Goal: Information Seeking & Learning: Learn about a topic

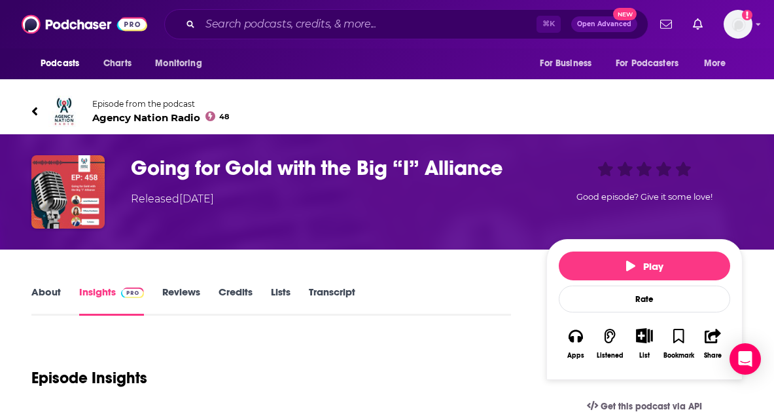
scroll to position [133, 0]
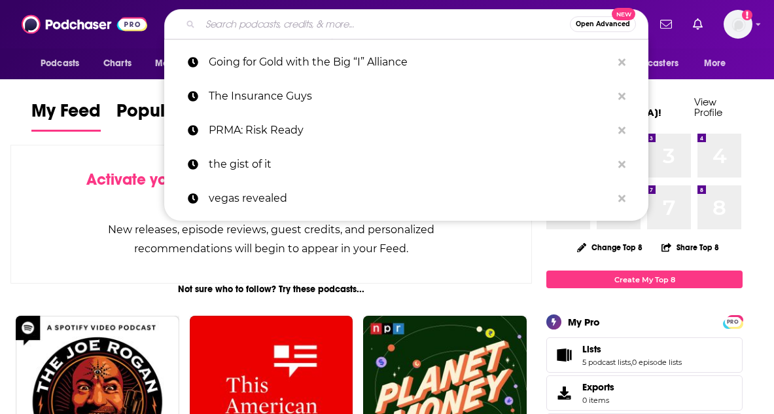
click at [255, 27] on input "Search podcasts, credits, & more..." at bounding box center [385, 24] width 370 height 21
paste input "PRMA: Risk Ready"
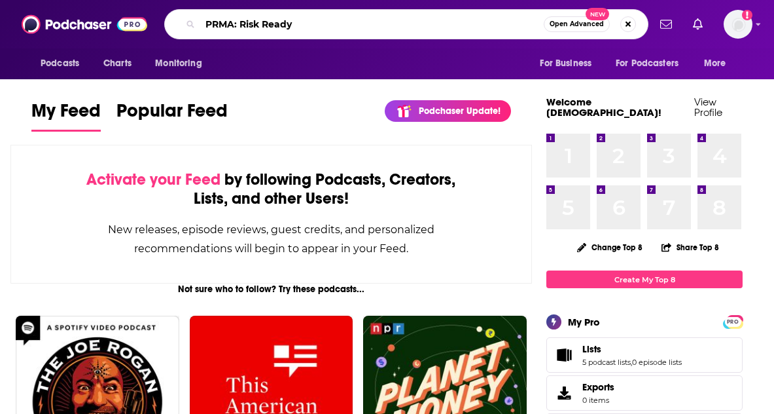
type input "PRMA: Risk Ready"
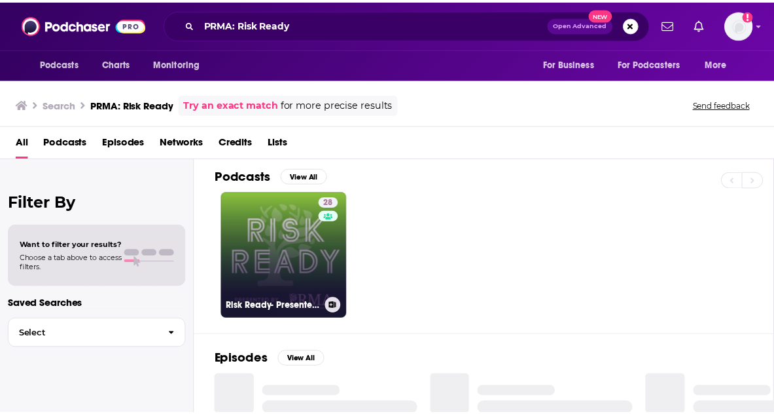
scroll to position [7, 0]
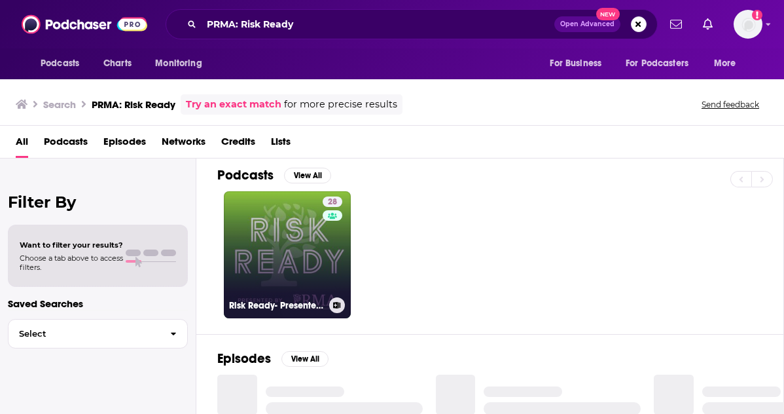
click at [312, 255] on link "28 Risk Ready- Presented by The Private Risk Management Association" at bounding box center [287, 254] width 127 height 127
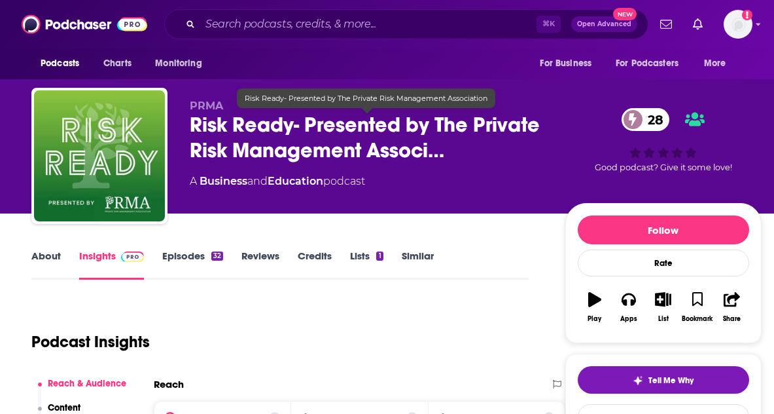
click at [258, 135] on span "Risk Ready- Presented by The Private Risk Management Associ…" at bounding box center [367, 137] width 355 height 51
click at [252, 136] on span "Risk Ready- Presented by The Private Risk Management Associ…" at bounding box center [367, 137] width 355 height 51
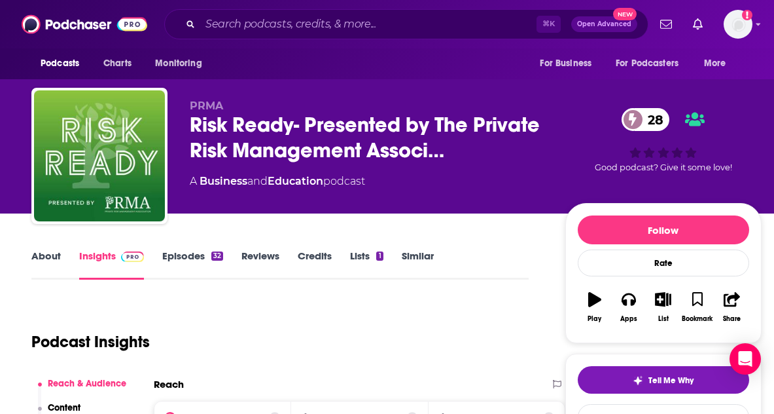
click at [50, 260] on link "About" at bounding box center [45, 264] width 29 height 30
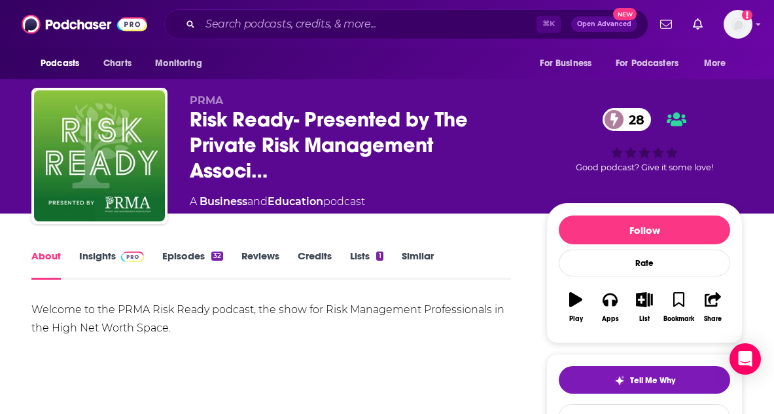
click at [102, 258] on link "Insights" at bounding box center [111, 264] width 65 height 30
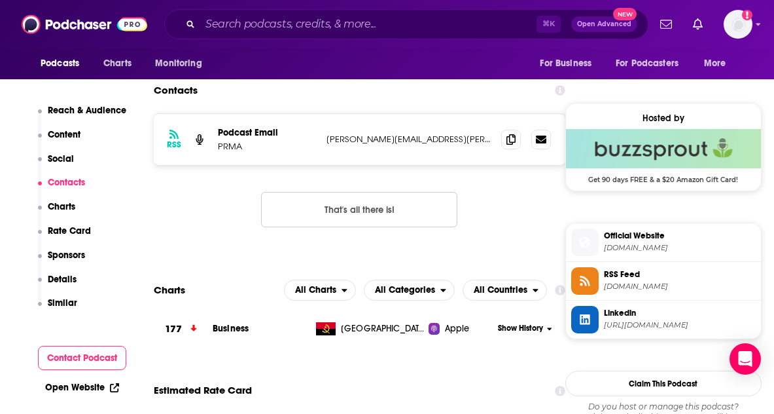
scroll to position [1010, 0]
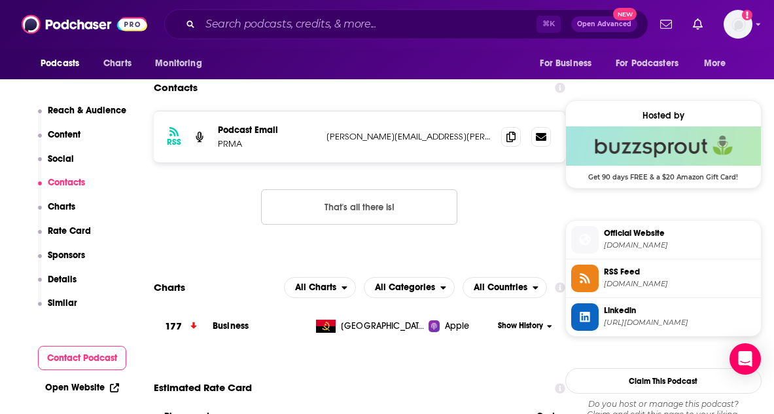
click at [365, 141] on p "[PERSON_NAME][EMAIL_ADDRESS][PERSON_NAME][DOMAIN_NAME]" at bounding box center [409, 136] width 164 height 11
click at [376, 134] on p "[PERSON_NAME][EMAIL_ADDRESS][PERSON_NAME][DOMAIN_NAME]" at bounding box center [409, 136] width 164 height 11
click at [541, 131] on icon at bounding box center [541, 136] width 10 height 10
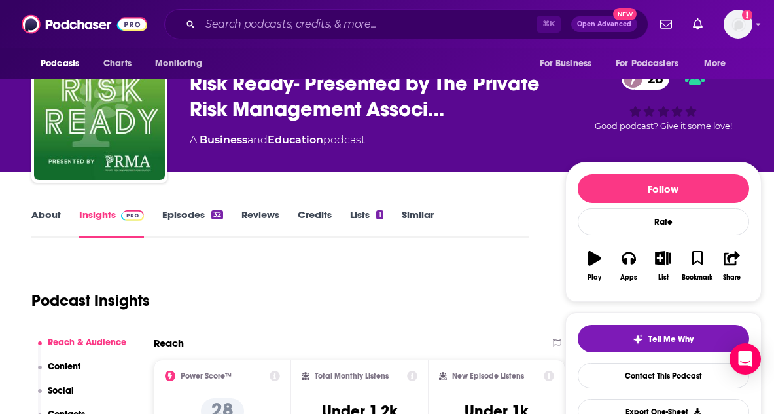
scroll to position [0, 0]
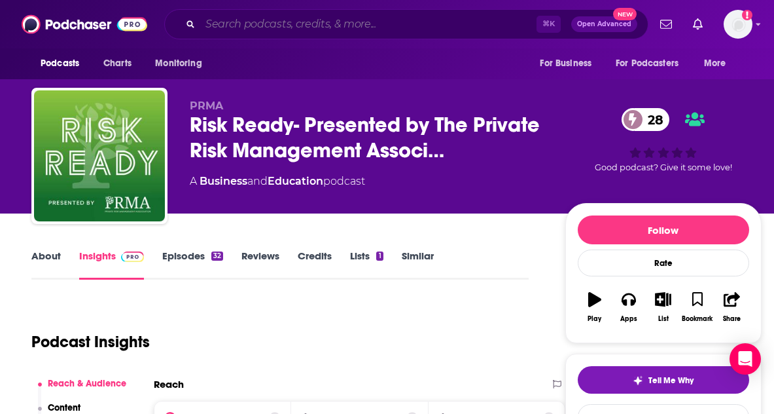
click at [294, 16] on input "Search podcasts, credits, & more..." at bounding box center [368, 24] width 336 height 21
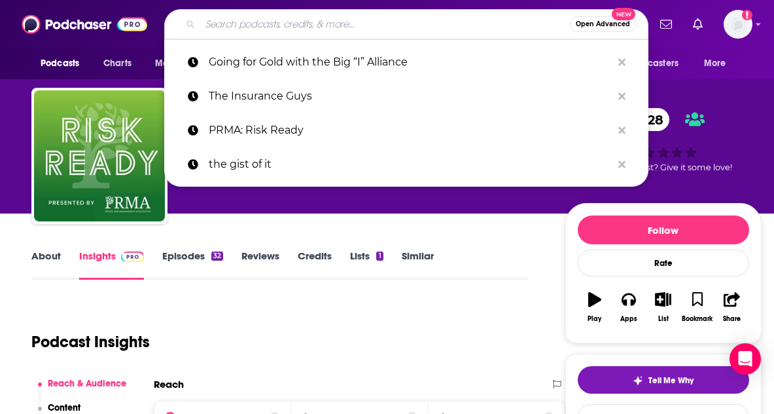
paste input "The Insurance Guys"
type input "The Insurance Guys"
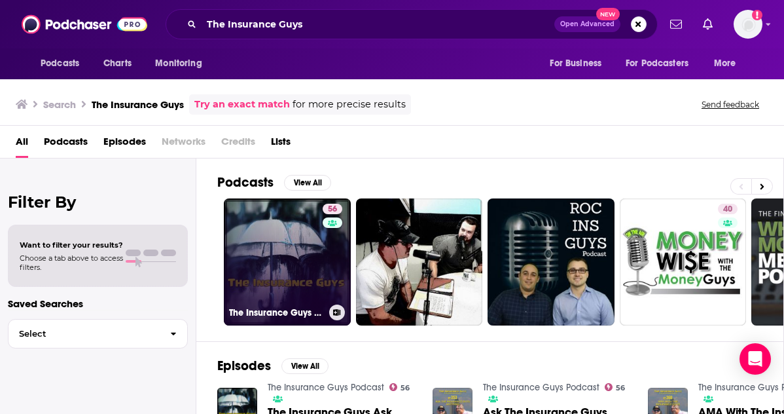
click at [319, 279] on link "56 The Insurance Guys Podcast" at bounding box center [287, 261] width 127 height 127
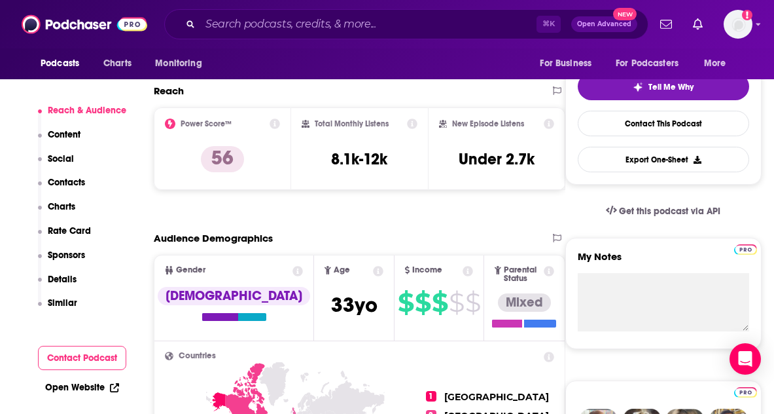
scroll to position [296, 0]
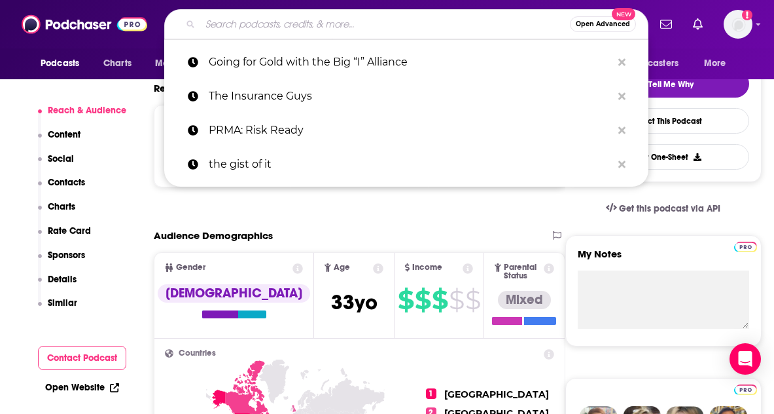
click at [207, 17] on input "Search podcasts, credits, & more..." at bounding box center [385, 24] width 370 height 21
paste input "The Big I"
type input "The Big I"
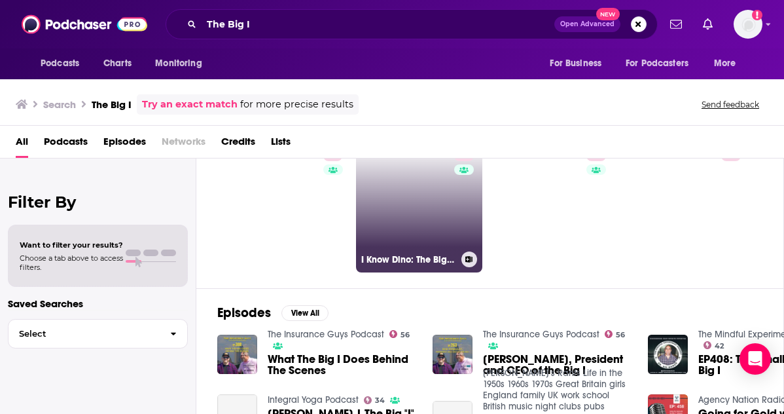
scroll to position [30, 0]
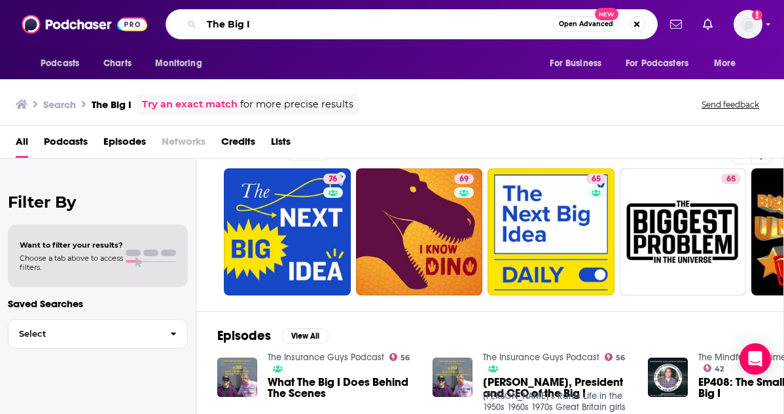
click at [322, 23] on input "The Big I" at bounding box center [377, 24] width 351 height 21
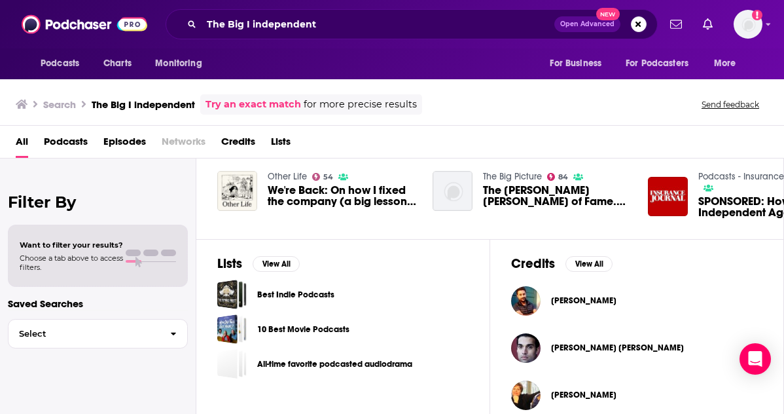
scroll to position [355, 0]
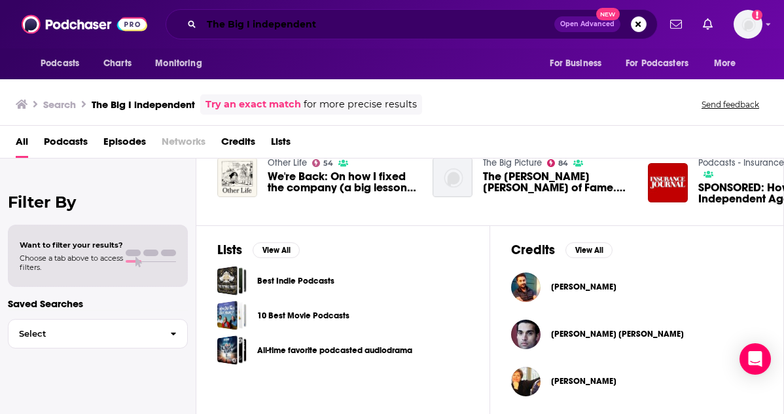
click at [298, 19] on input "The Big I independent" at bounding box center [378, 24] width 353 height 21
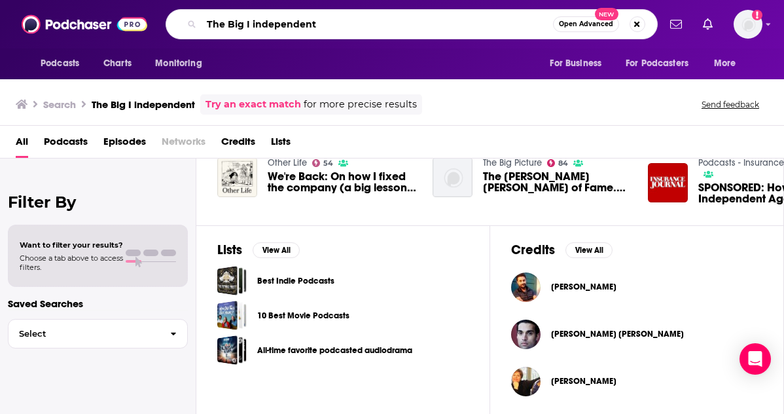
click at [298, 19] on input "The Big I independent" at bounding box center [377, 24] width 351 height 21
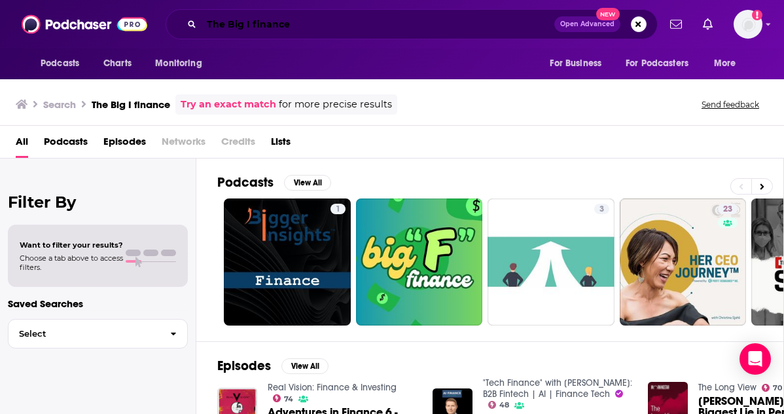
click at [294, 27] on input "The Big I finance" at bounding box center [378, 24] width 353 height 21
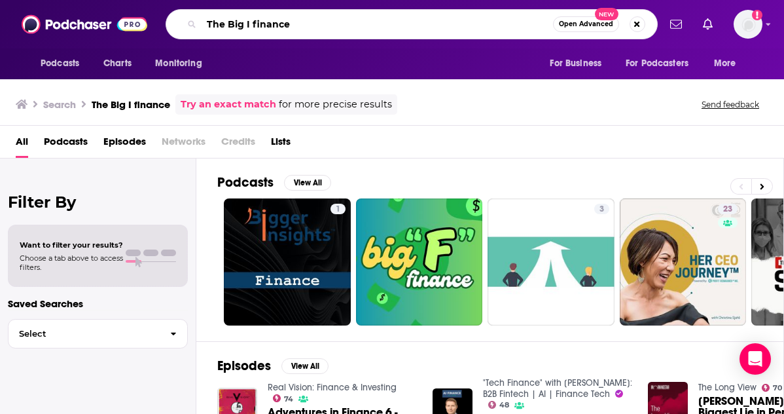
click at [294, 27] on input "The Big I finance" at bounding box center [377, 24] width 351 height 21
paste input "Agency Nation - Insurance Marketing and Technology Strategists"
type input "Agency Nation - Insurance Marketing and Technology Strategists"
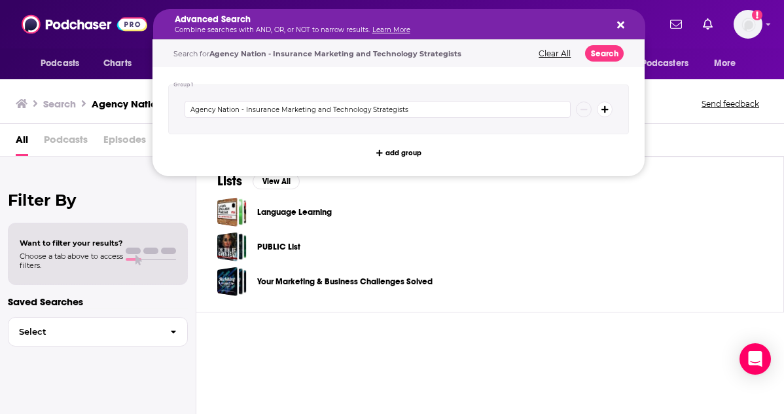
click at [645, 228] on div "Language Learning PUBLIC List Your Marketing & Business Challenges Solved" at bounding box center [489, 246] width 545 height 99
drag, startPoint x: 281, startPoint y: 25, endPoint x: 421, endPoint y: 31, distance: 140.8
click at [690, 189] on div "Lists View All Language Learning PUBLIC List Your Marketing & Business Challeng…" at bounding box center [490, 234] width 588 height 156
click at [727, 186] on div "Lists View All Language Learning PUBLIC List Your Marketing & Business Challeng…" at bounding box center [490, 234] width 588 height 156
click at [316, 105] on input "Agency Nation - Insurance Marketing and Technology Strategists" at bounding box center [378, 109] width 386 height 17
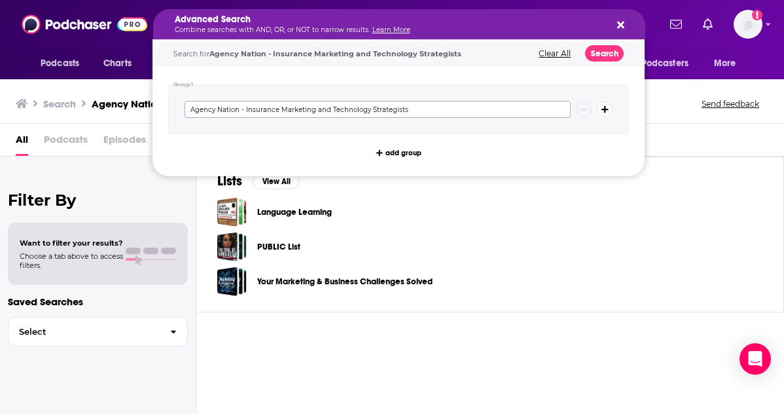
click at [243, 109] on input "Agency Nation - Insurance Marketing and Technology Strategists" at bounding box center [378, 109] width 386 height 17
drag, startPoint x: 243, startPoint y: 109, endPoint x: 406, endPoint y: 107, distance: 162.9
click at [406, 107] on input "Agency Nation - Insurance Marketing and Technology Strategists" at bounding box center [378, 109] width 386 height 17
type input "Agency Nation"
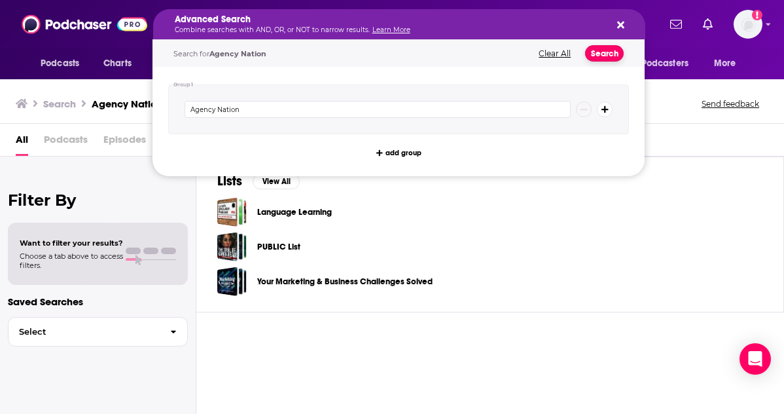
click at [611, 51] on button "Search" at bounding box center [604, 53] width 39 height 16
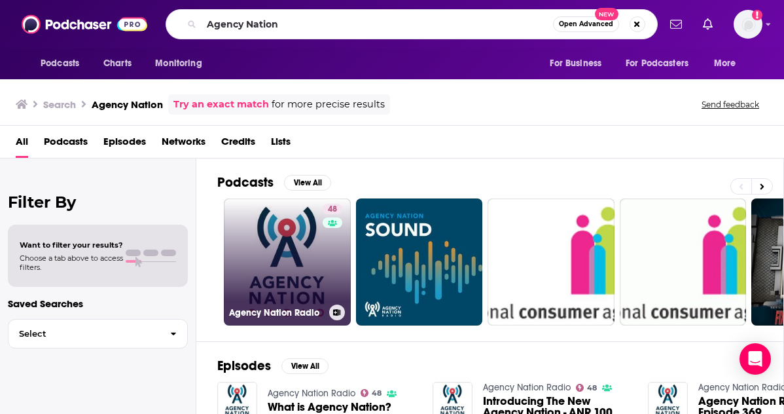
click at [281, 251] on link "48 Agency Nation Radio" at bounding box center [287, 261] width 127 height 127
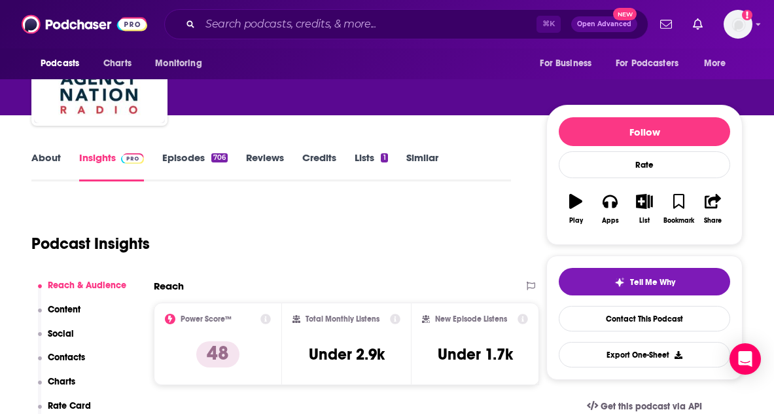
scroll to position [92, 0]
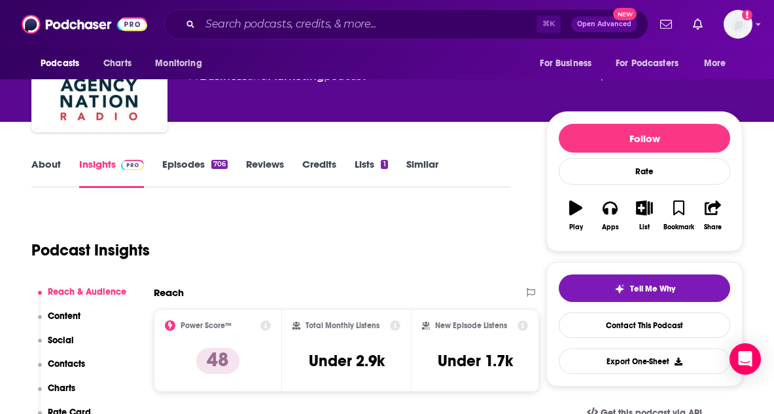
click at [46, 168] on link "About" at bounding box center [45, 173] width 29 height 30
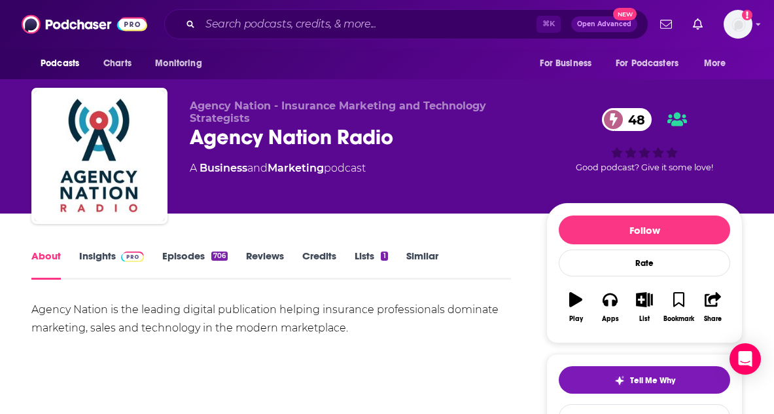
click at [103, 255] on link "Insights" at bounding box center [111, 264] width 65 height 30
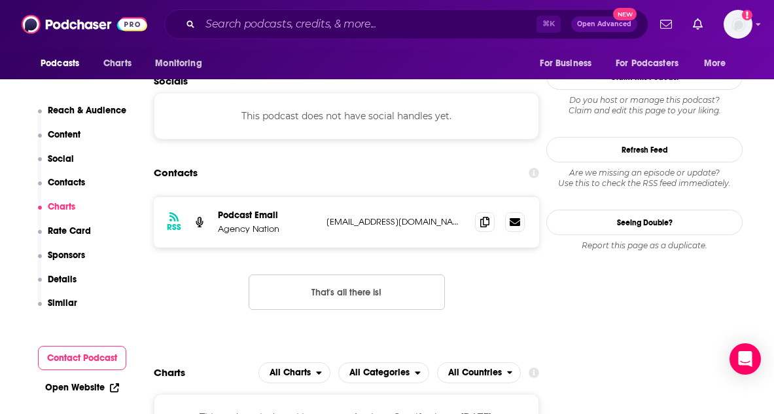
scroll to position [1158, 0]
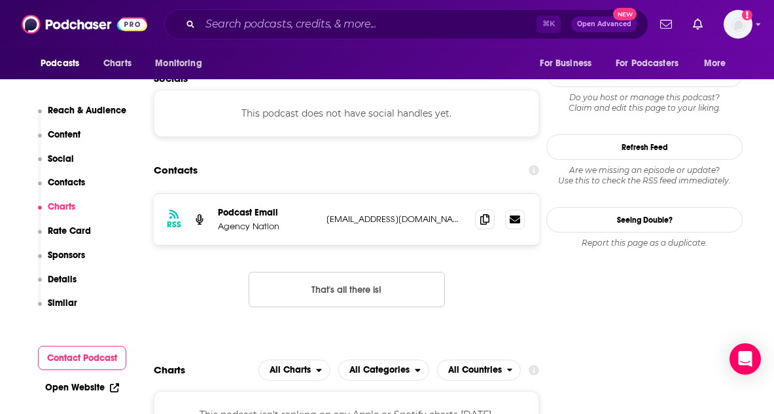
click at [383, 213] on p "[EMAIL_ADDRESS][DOMAIN_NAME]" at bounding box center [396, 218] width 138 height 11
click at [510, 215] on icon at bounding box center [515, 219] width 10 height 8
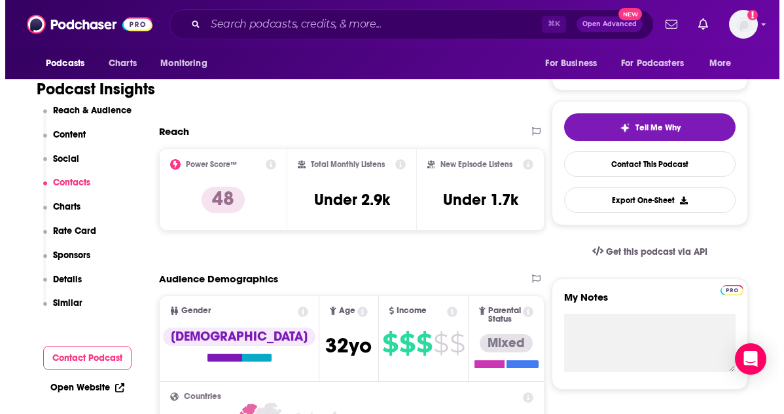
scroll to position [0, 0]
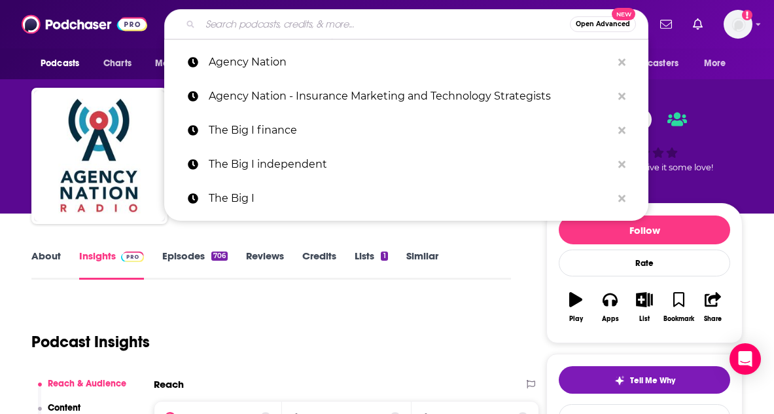
click at [256, 26] on input "Search podcasts, credits, & more..." at bounding box center [385, 24] width 370 height 21
paste input "AM Best"
type input "AM Best"
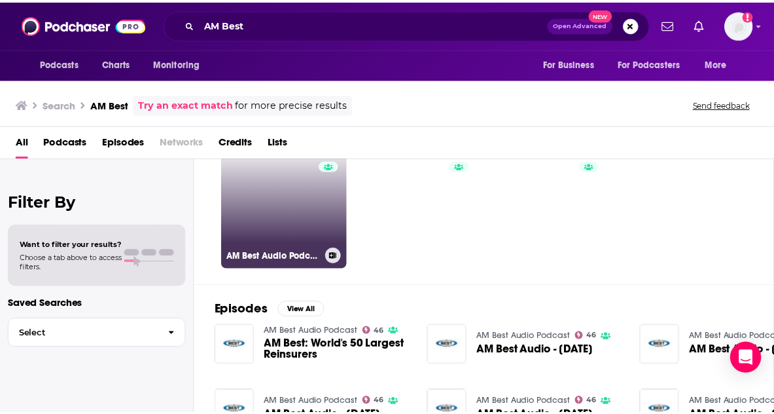
scroll to position [57, 0]
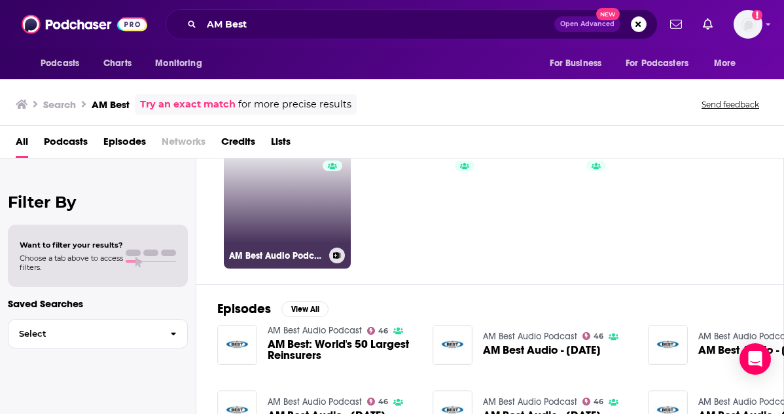
click at [291, 202] on link "46 AM Best Audio Podcast" at bounding box center [287, 204] width 127 height 127
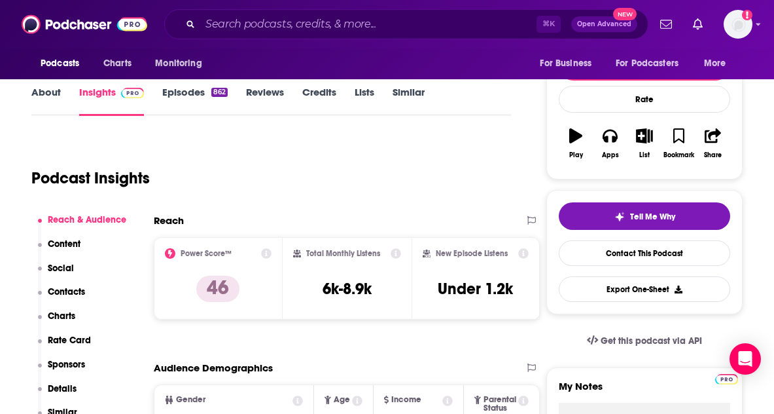
scroll to position [166, 0]
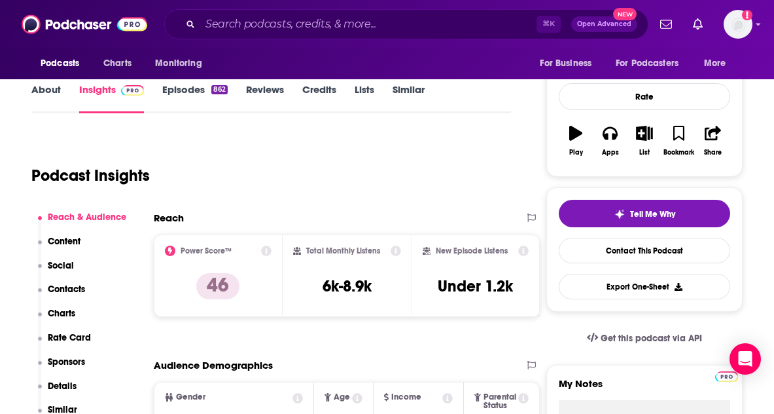
click at [52, 100] on link "About" at bounding box center [45, 98] width 29 height 30
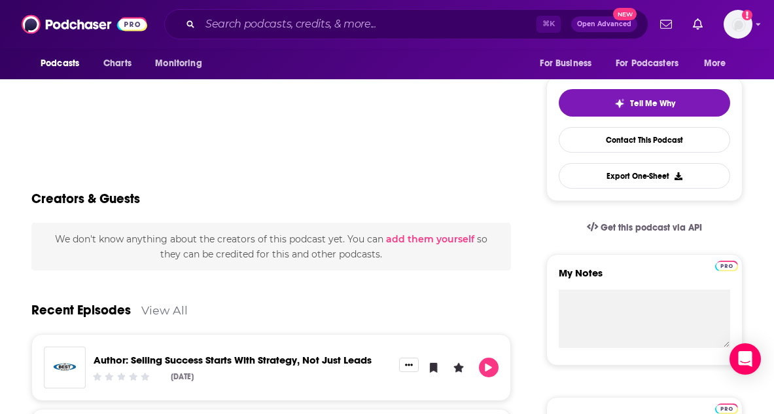
scroll to position [80, 0]
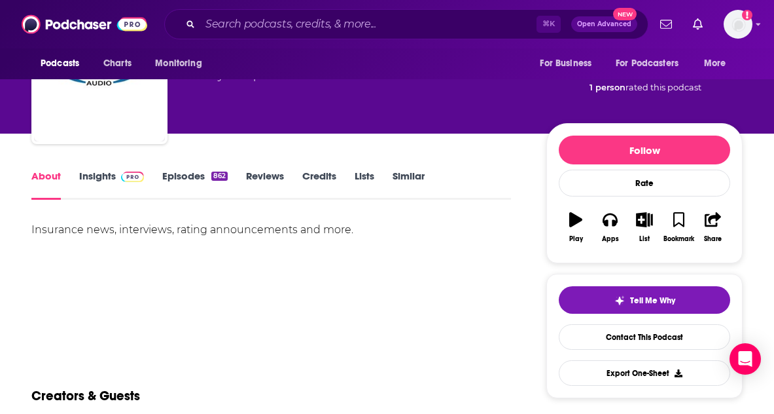
click at [88, 180] on link "Insights" at bounding box center [111, 184] width 65 height 30
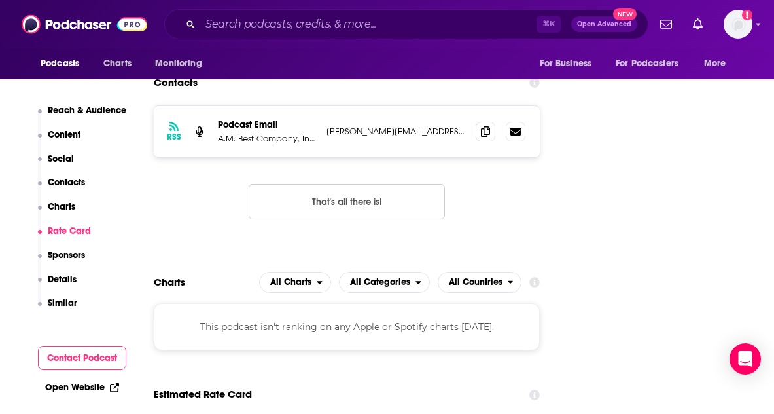
scroll to position [1009, 0]
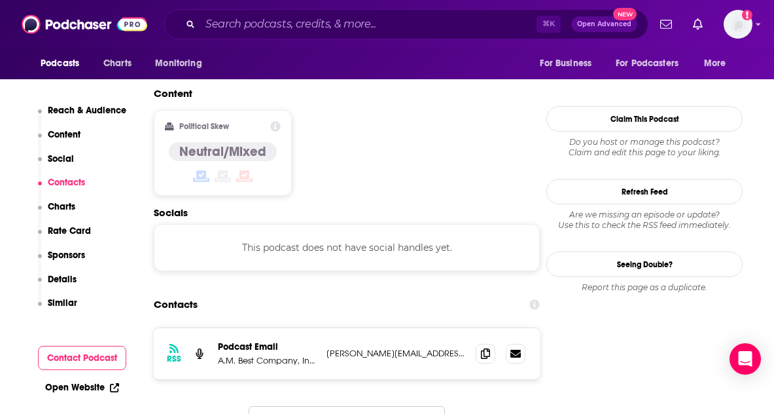
click at [349, 347] on p "[PERSON_NAME][EMAIL_ADDRESS][PERSON_NAME][DOMAIN_NAME]" at bounding box center [396, 352] width 139 height 11
click at [506, 343] on link at bounding box center [516, 353] width 20 height 20
click at [258, 20] on input "Search podcasts, credits, & more..." at bounding box center [368, 24] width 336 height 21
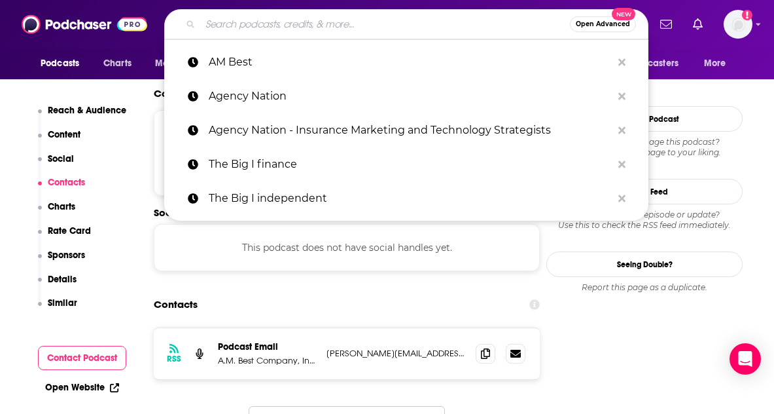
paste input "Insurance [DATE]"
type input "Insurance [DATE]"
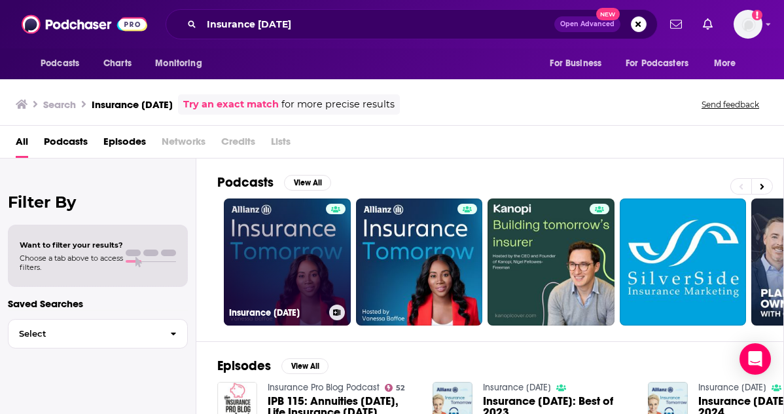
click at [298, 257] on link "Insurance [DATE]" at bounding box center [287, 261] width 127 height 127
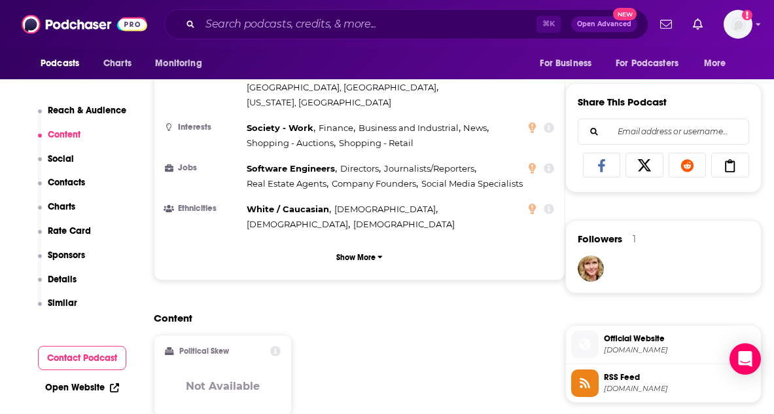
scroll to position [964, 0]
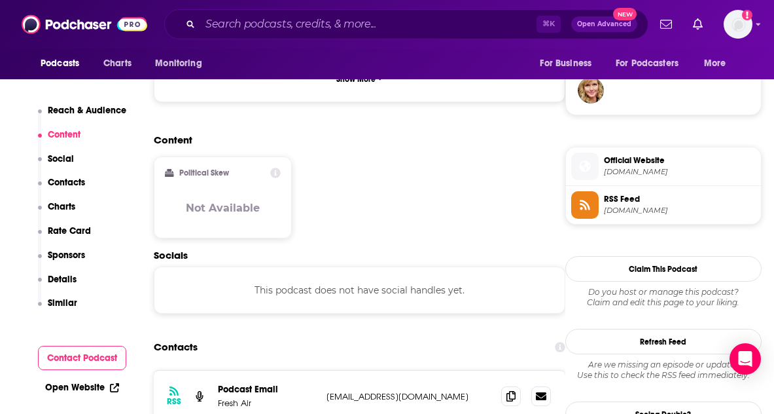
click at [366, 391] on p "[EMAIL_ADDRESS][DOMAIN_NAME]" at bounding box center [409, 396] width 164 height 11
click at [381, 391] on p "[EMAIL_ADDRESS][DOMAIN_NAME]" at bounding box center [409, 396] width 164 height 11
click at [540, 391] on icon at bounding box center [541, 395] width 10 height 8
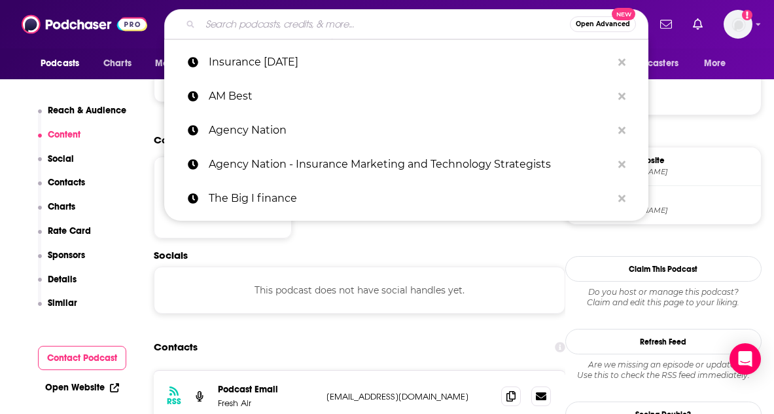
click at [241, 22] on input "Search podcasts, credits, & more..." at bounding box center [385, 24] width 370 height 21
paste input "The Reinsurance Podcast"
type input "The Reinsurance Podcast"
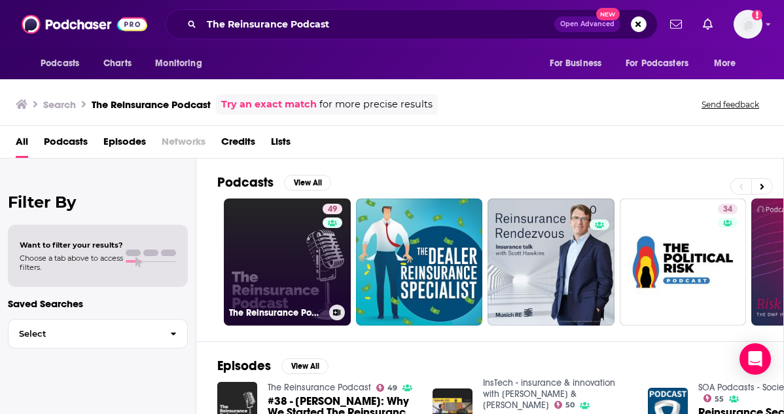
click at [317, 247] on link "49 The Reinsurance Podcast" at bounding box center [287, 261] width 127 height 127
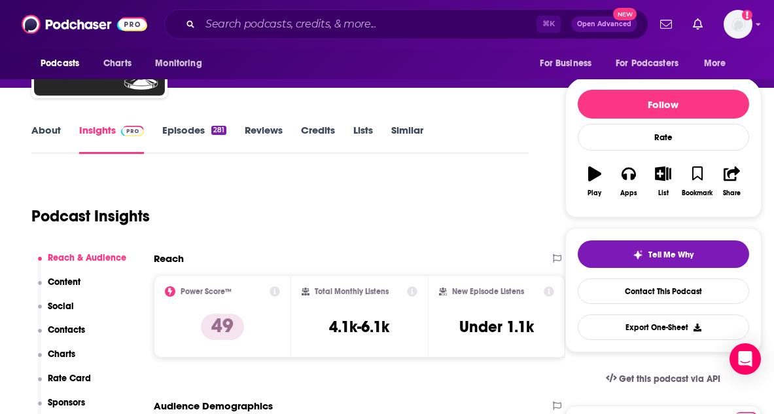
scroll to position [140, 0]
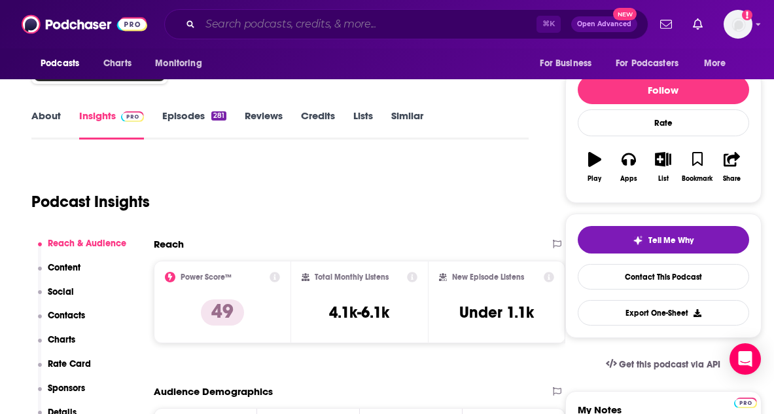
click at [265, 23] on input "Search podcasts, credits, & more..." at bounding box center [368, 24] width 336 height 21
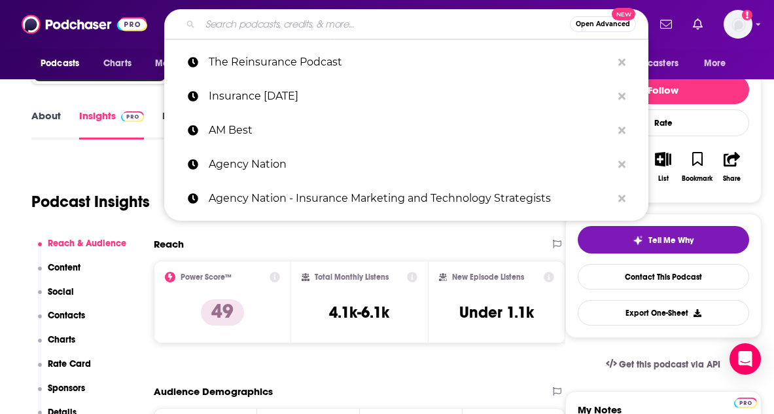
paste input "InsTech Talk"
type input "InsTech Talk"
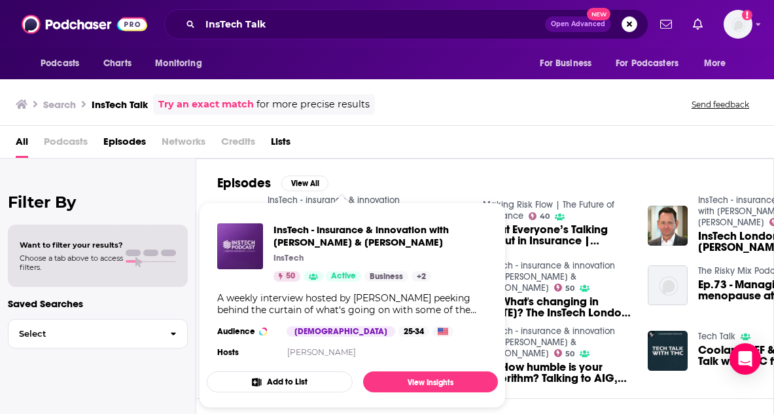
scroll to position [2, 0]
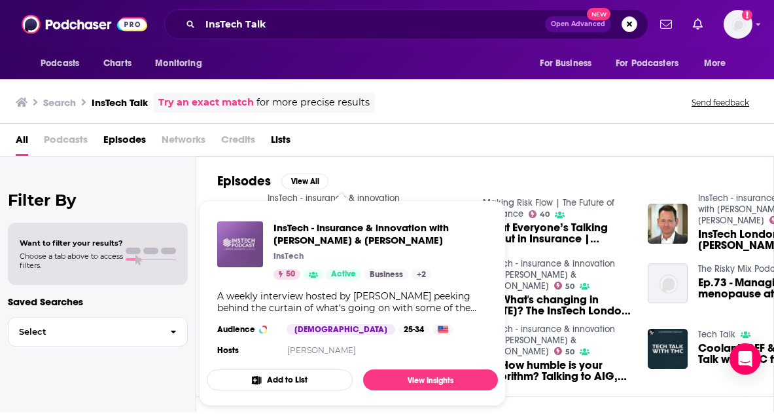
click at [245, 238] on img "InsTech - insurance & innovation with Matthew Grant & Robin Merttens" at bounding box center [240, 244] width 46 height 46
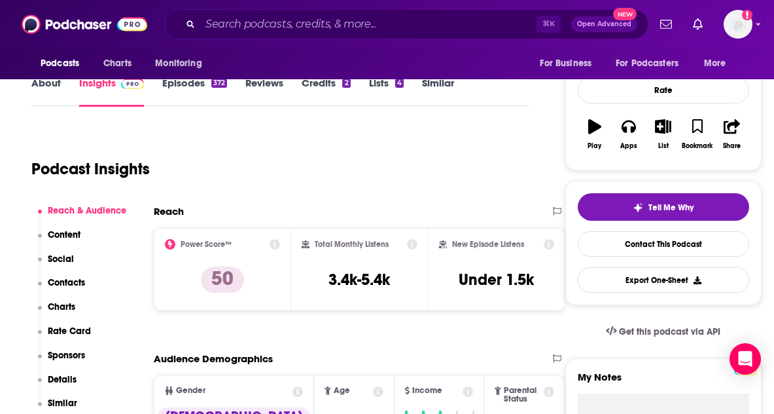
scroll to position [194, 0]
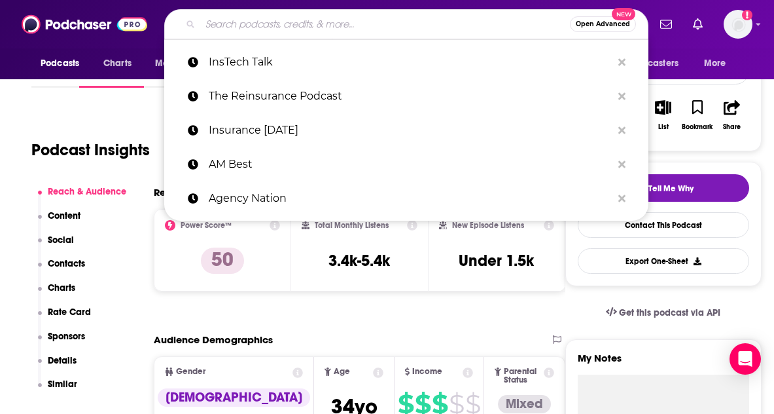
click at [294, 32] on input "Search podcasts, credits, & more..." at bounding box center [385, 24] width 370 height 21
paste input "The Reinsurance Podcast"
type input "The Reinsurance Podcast"
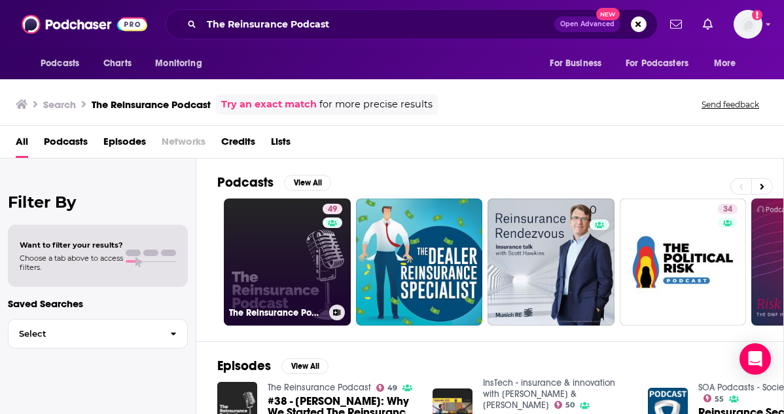
click at [297, 237] on link "49 The Reinsurance Podcast" at bounding box center [287, 261] width 127 height 127
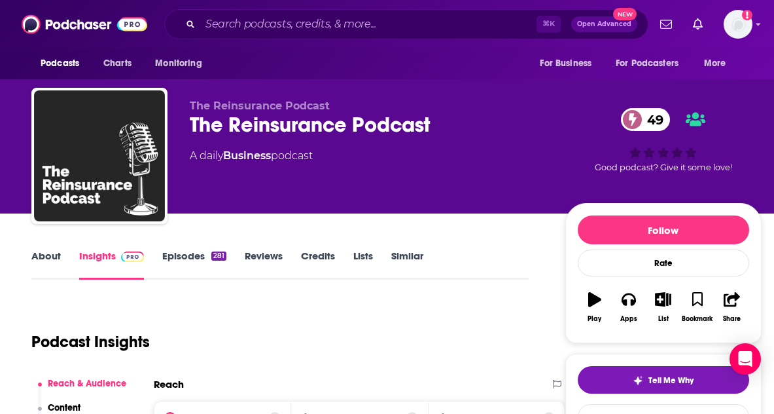
click at [315, 122] on div "The Reinsurance Podcast 49" at bounding box center [367, 125] width 355 height 26
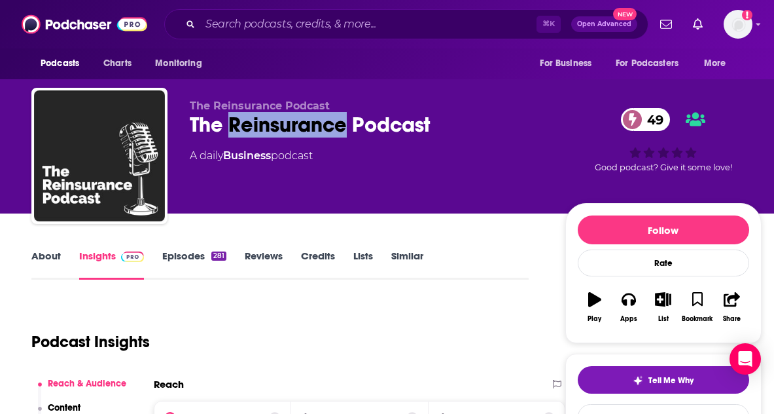
click at [315, 122] on div "The Reinsurance Podcast 49" at bounding box center [367, 125] width 355 height 26
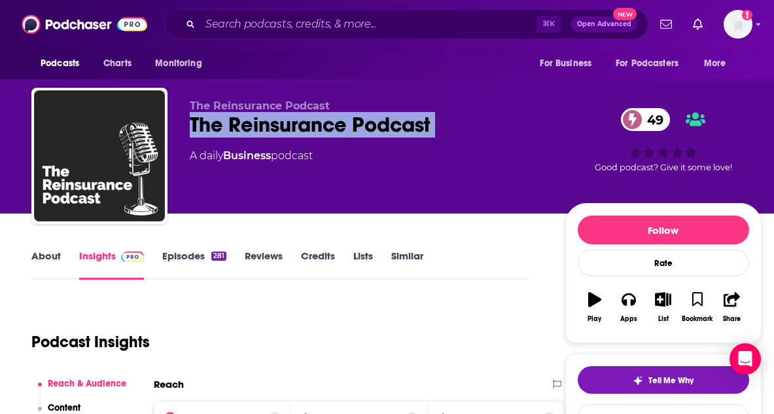
click at [315, 122] on div "The Reinsurance Podcast 49" at bounding box center [367, 125] width 355 height 26
copy div "The Reinsurance Podcast 49"
click at [255, 130] on div "The Reinsurance Podcast 49" at bounding box center [367, 125] width 355 height 26
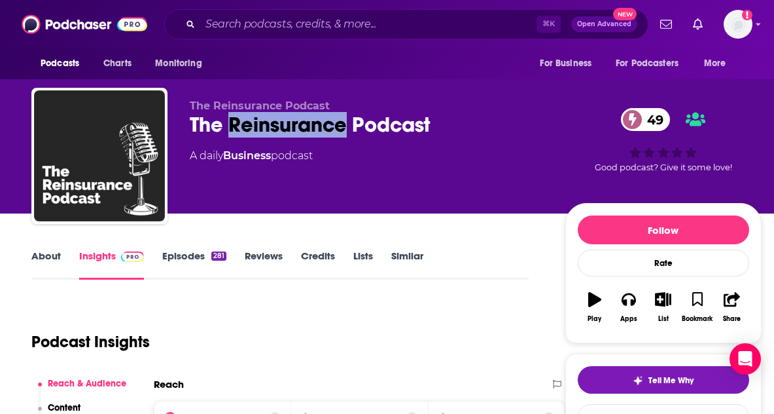
click at [255, 130] on div "The Reinsurance Podcast 49" at bounding box center [367, 125] width 355 height 26
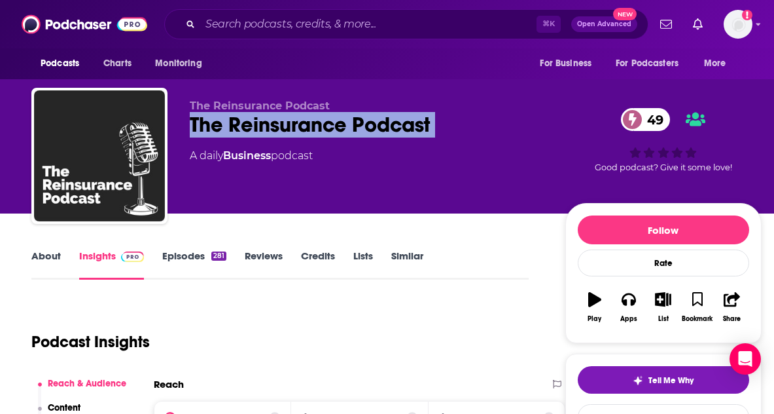
click at [255, 130] on div "The Reinsurance Podcast 49" at bounding box center [367, 125] width 355 height 26
copy div "The Reinsurance Podcast 49"
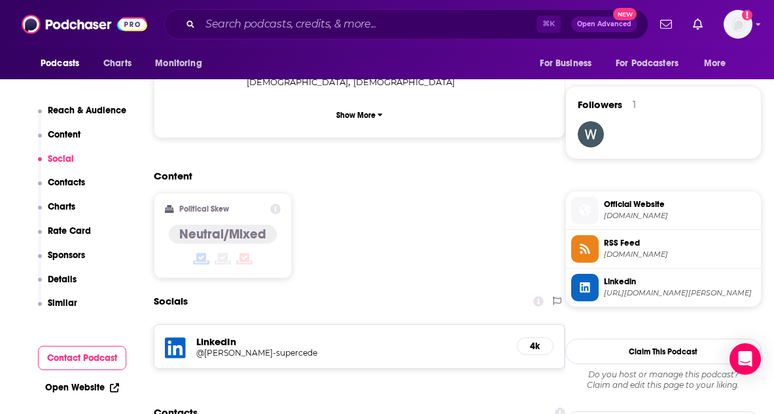
scroll to position [1098, 0]
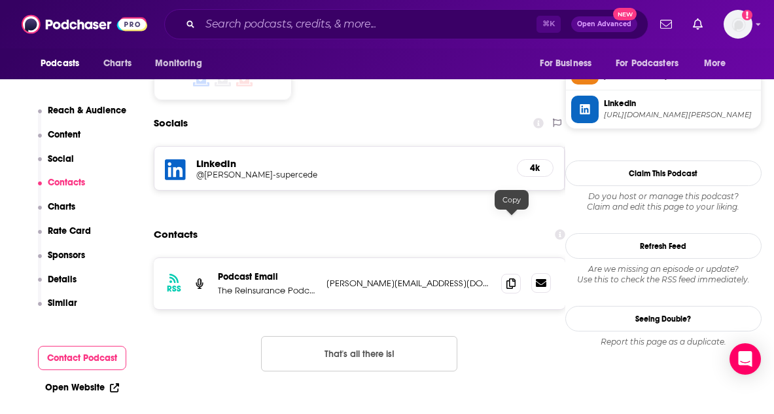
click at [542, 279] on icon at bounding box center [541, 283] width 10 height 8
click at [257, 22] on input "Search podcasts, credits, & more..." at bounding box center [368, 24] width 336 height 21
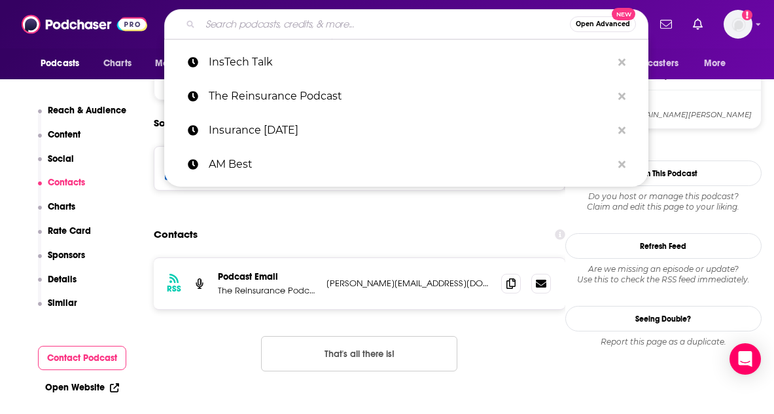
paste input "Voice of Insurance"
type input "Voice of Insurance"
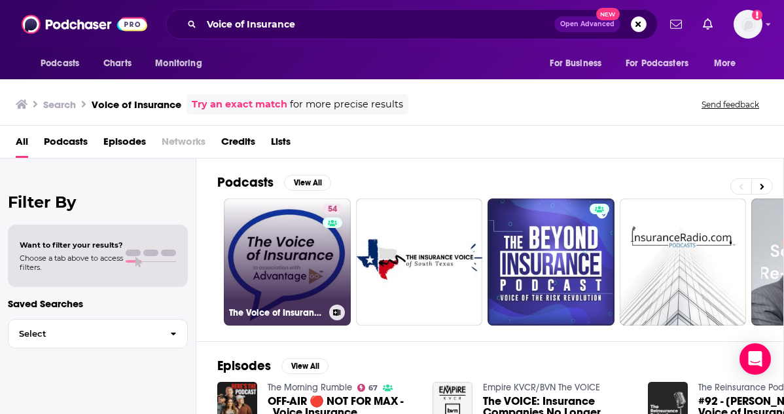
click at [287, 251] on link "54 The Voice of Insurance" at bounding box center [287, 261] width 127 height 127
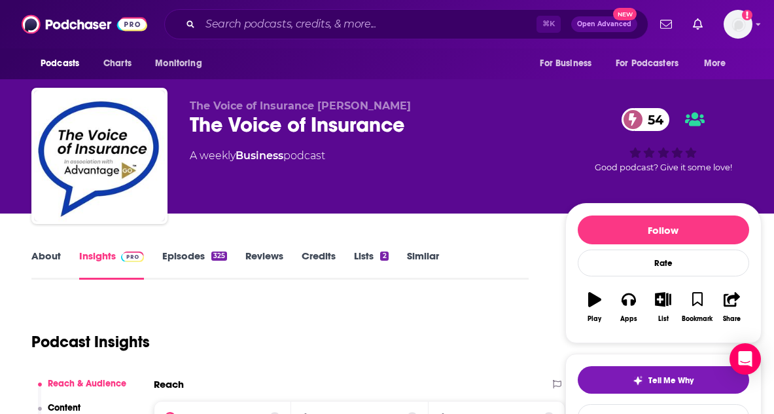
click at [228, 119] on div "The Voice of Insurance 54" at bounding box center [367, 125] width 355 height 26
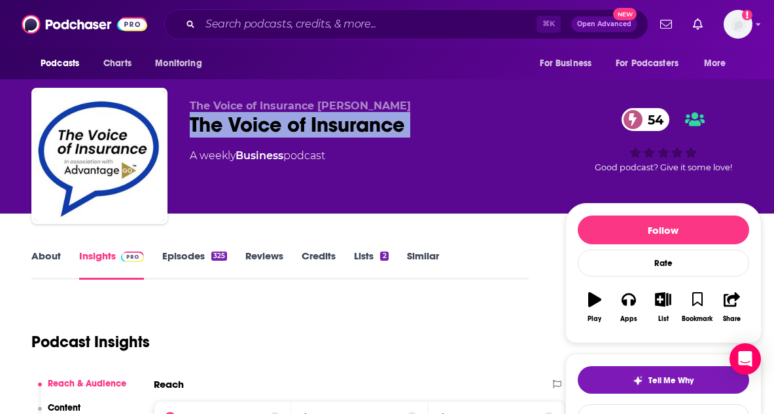
click at [228, 119] on div "The Voice of Insurance 54" at bounding box center [367, 125] width 355 height 26
copy div "The Voice of Insurance 54"
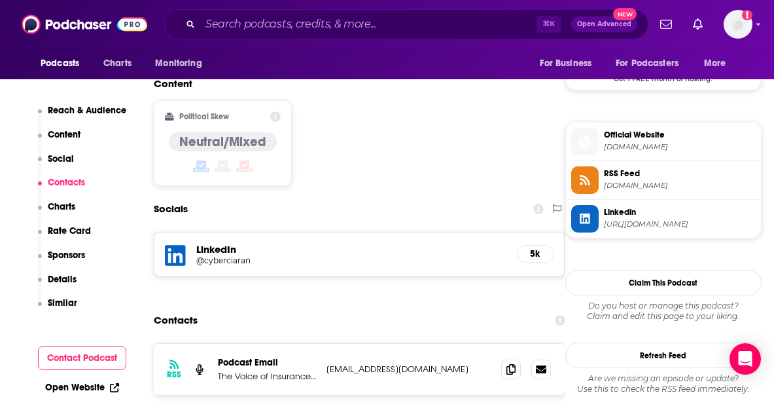
scroll to position [1098, 0]
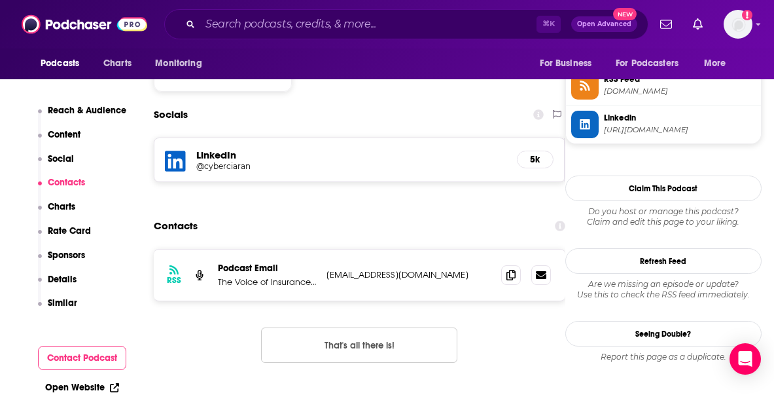
click at [382, 269] on p "[EMAIL_ADDRESS][DOMAIN_NAME]" at bounding box center [409, 274] width 164 height 11
click at [531, 265] on div at bounding box center [526, 275] width 50 height 20
click at [515, 269] on icon at bounding box center [510, 274] width 9 height 10
click at [514, 269] on icon at bounding box center [510, 274] width 9 height 10
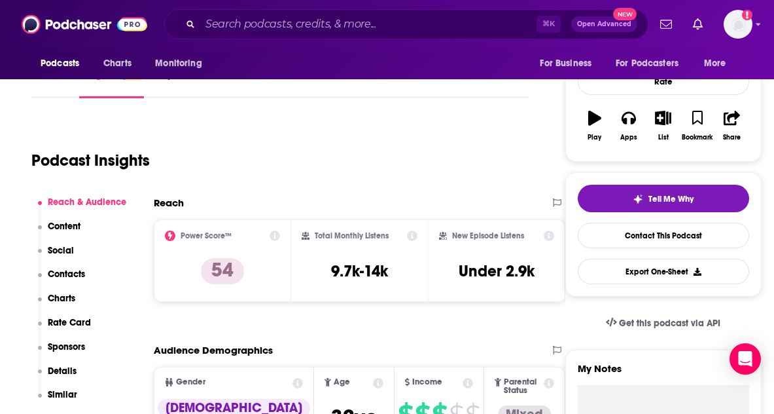
scroll to position [0, 0]
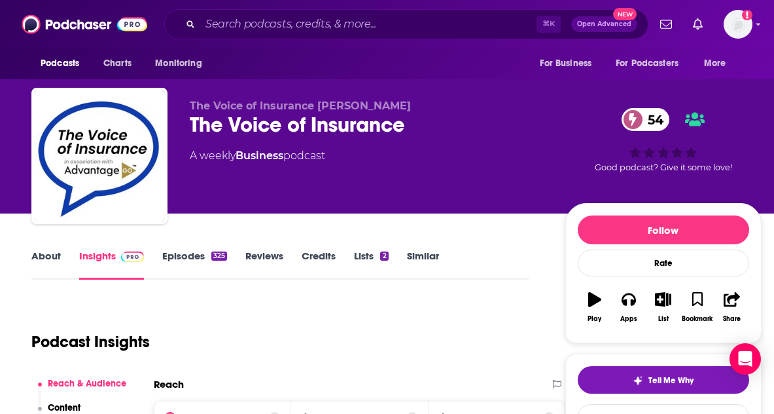
click at [267, 121] on div "The Voice of Insurance 54" at bounding box center [367, 125] width 355 height 26
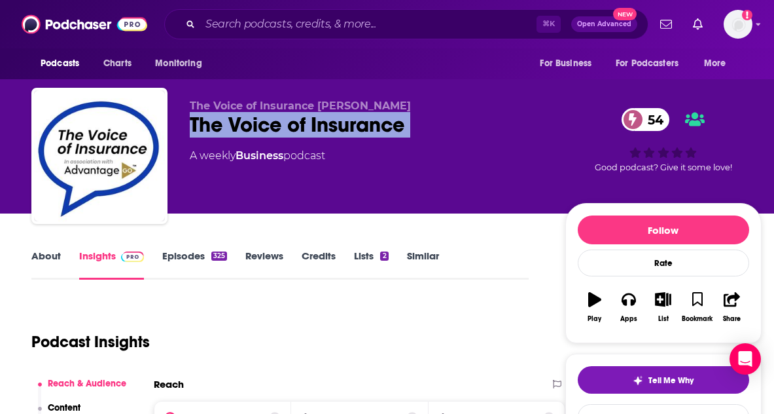
click at [267, 121] on div "The Voice of Insurance 54" at bounding box center [367, 125] width 355 height 26
copy div "The Voice of Insurance 54"
click at [45, 254] on link "About" at bounding box center [45, 264] width 29 height 30
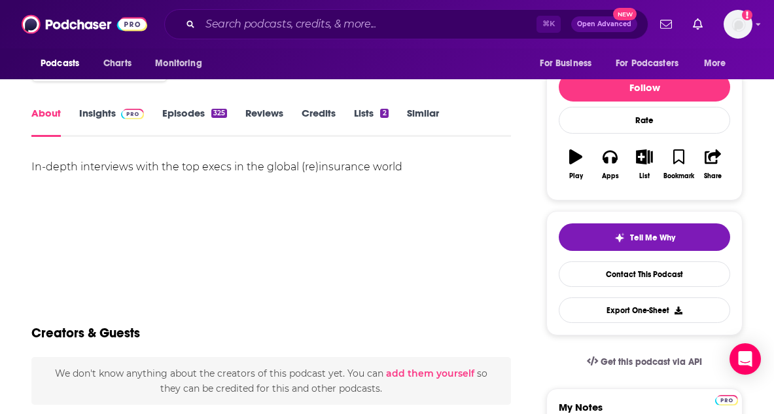
scroll to position [156, 0]
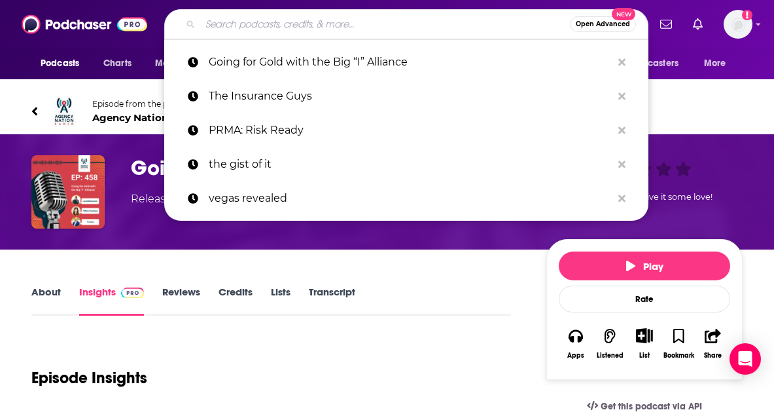
scroll to position [133, 0]
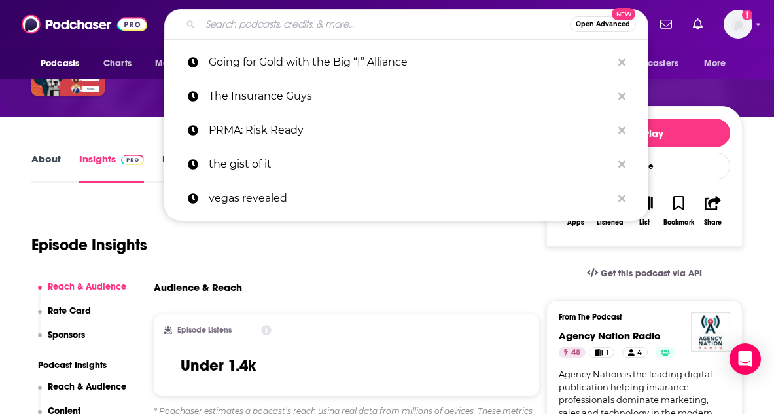
type input "Agents of Scale"
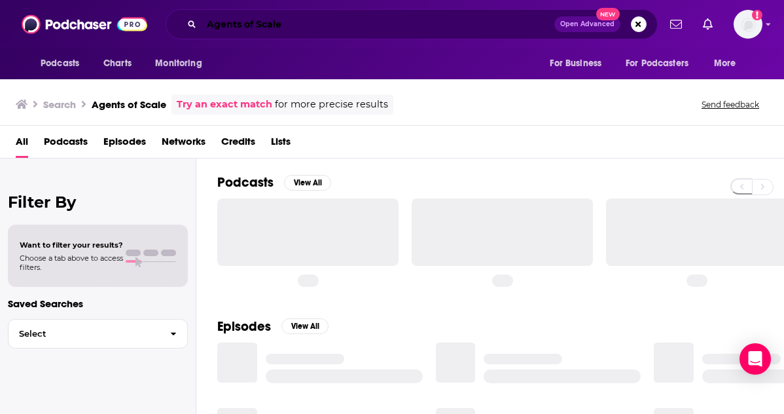
click at [277, 22] on input "Agents of Scale" at bounding box center [378, 24] width 353 height 21
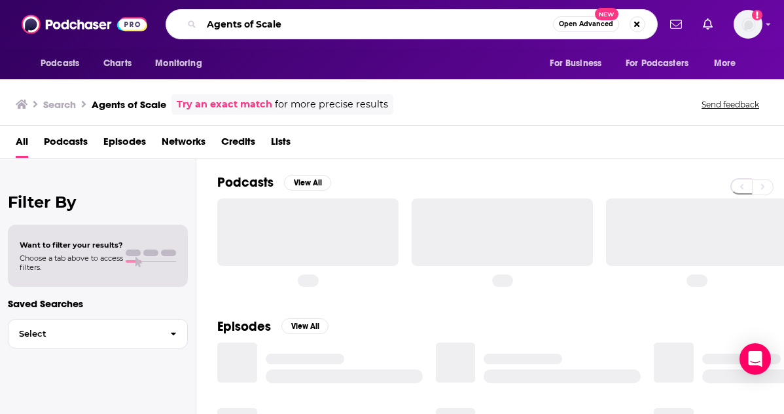
click at [317, 22] on input "Agents of Scale" at bounding box center [377, 24] width 351 height 21
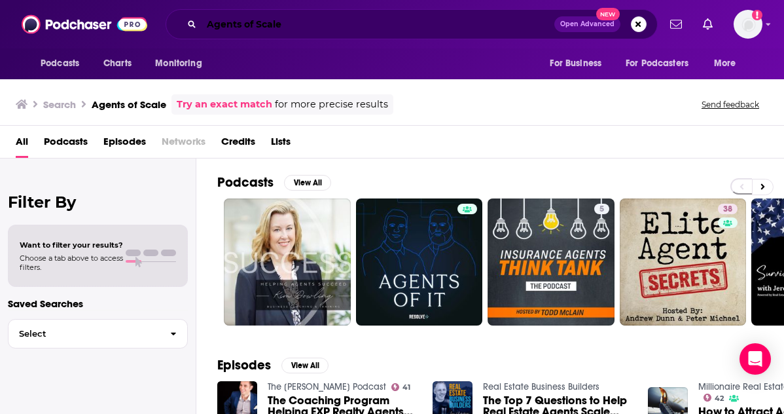
click at [306, 29] on input "Agents of Scale" at bounding box center [378, 24] width 353 height 21
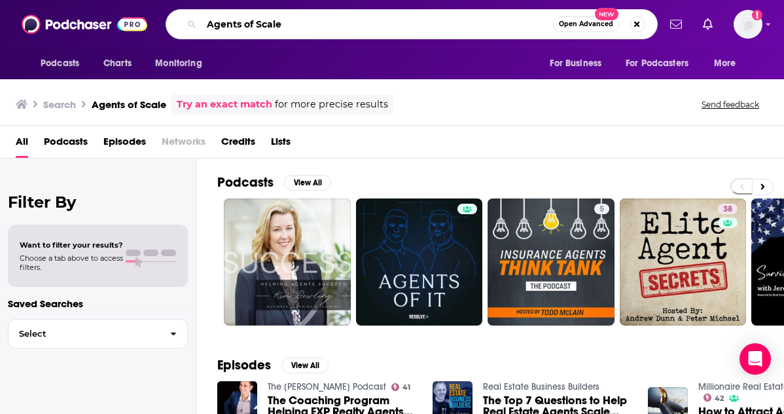
click at [306, 29] on input "Agents of Scale" at bounding box center [377, 24] width 351 height 21
paste input "The AI in Business Podcast"
type input "The AI in Business Podcast"
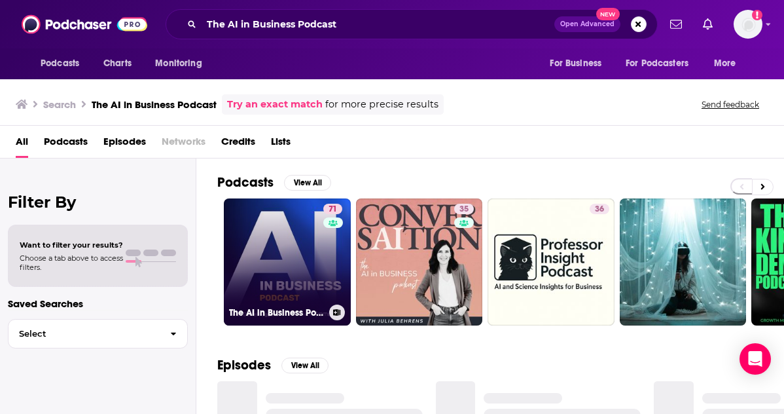
click at [315, 240] on link "71 The AI in Business Podcast" at bounding box center [287, 261] width 127 height 127
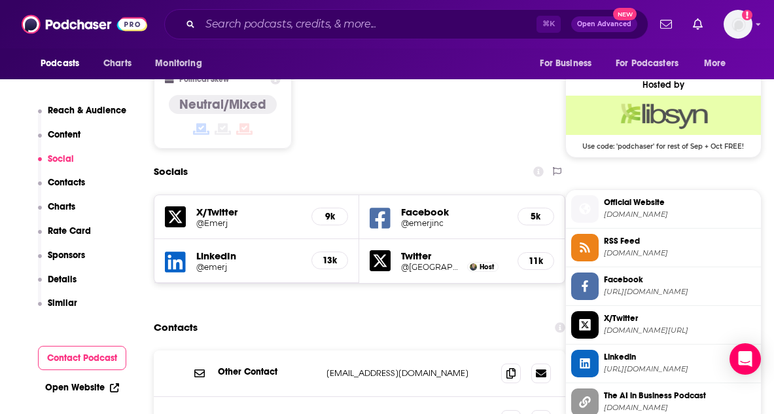
scroll to position [1124, 0]
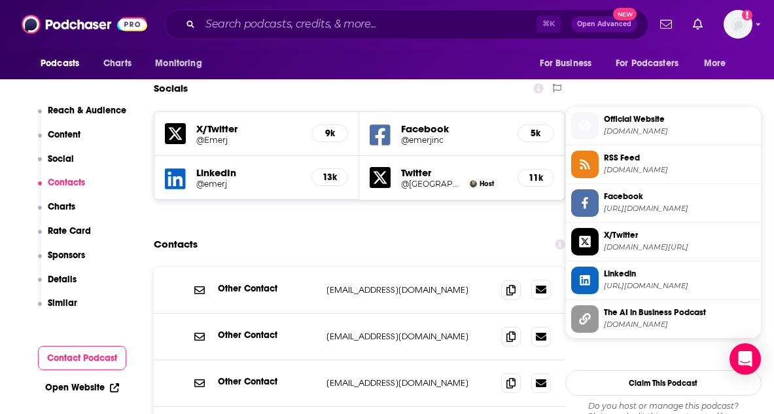
click at [542, 285] on icon at bounding box center [541, 289] width 10 height 8
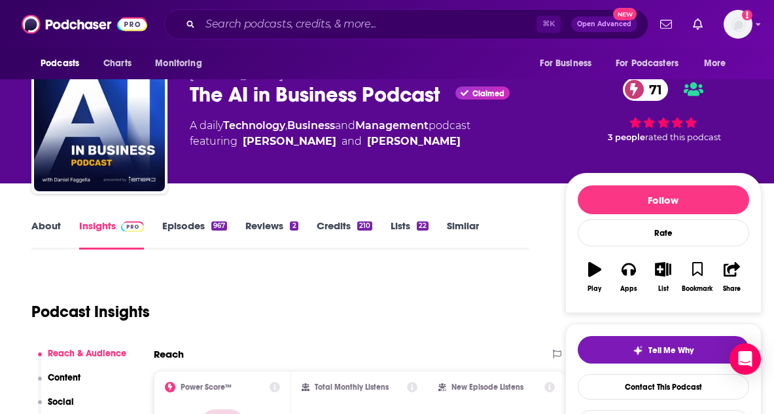
scroll to position [0, 0]
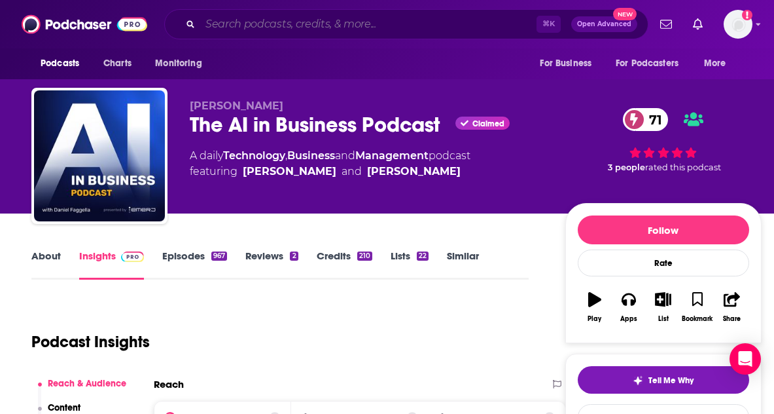
click at [240, 18] on input "Search podcasts, credits, & more..." at bounding box center [368, 24] width 336 height 21
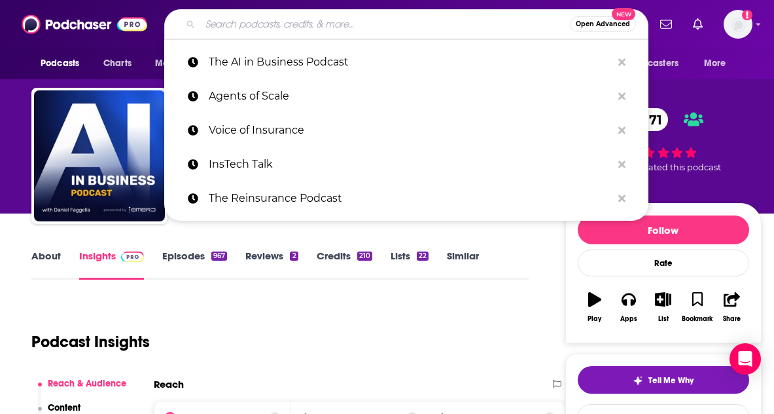
paste input "presentations@emerj.com"
type input "presentations@emerj.com"
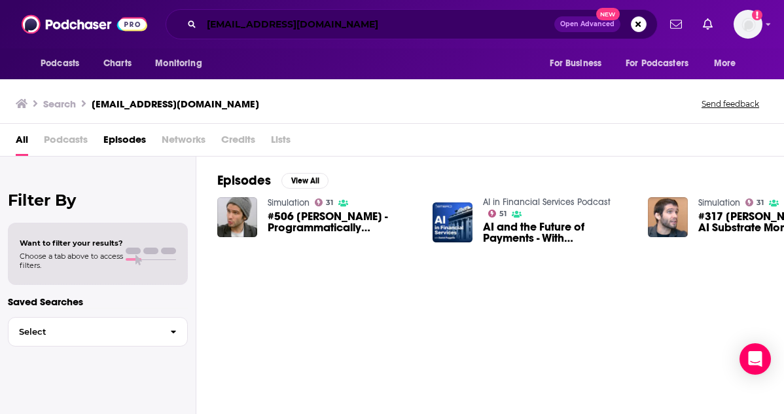
click at [275, 31] on input "presentations@emerj.com" at bounding box center [378, 24] width 353 height 21
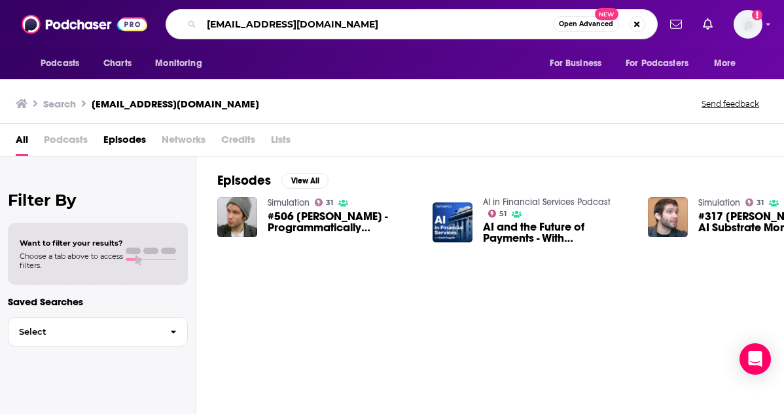
click at [275, 31] on input "presentations@emerj.com" at bounding box center [377, 24] width 351 height 21
paste input "The Artificial Intelligence Show"
type input "The Artificial Intelligence Show"
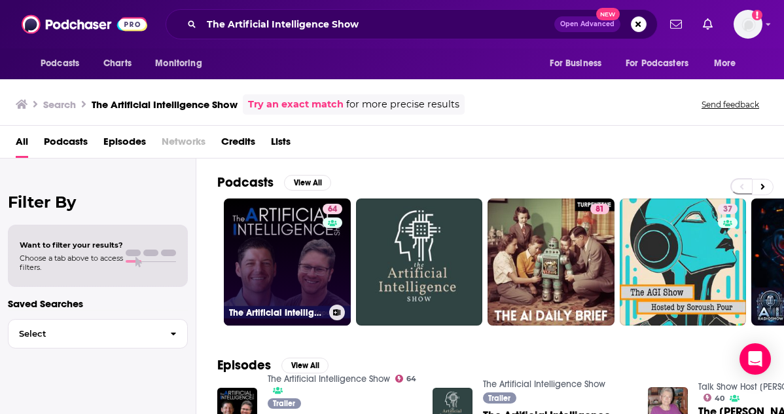
click at [284, 237] on link "64 The Artificial Intelligence Show" at bounding box center [287, 261] width 127 height 127
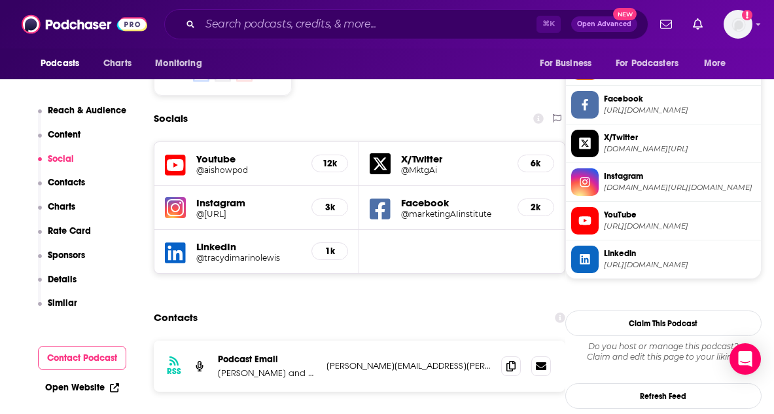
scroll to position [1142, 0]
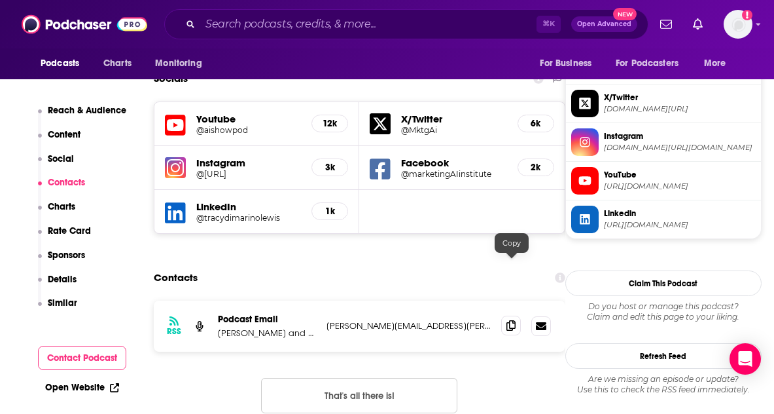
click at [511, 320] on icon at bounding box center [510, 325] width 9 height 10
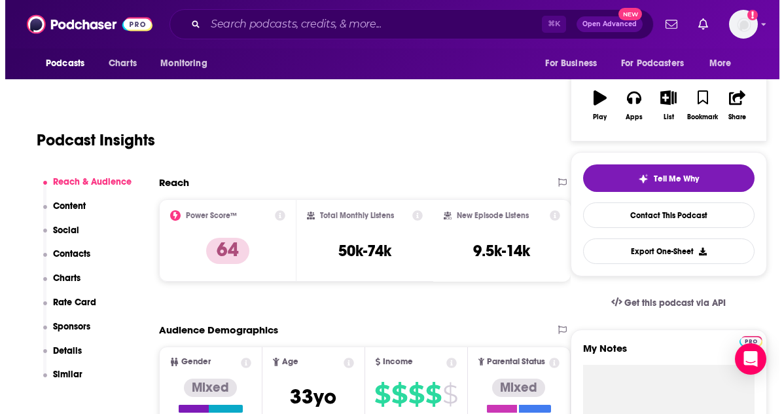
scroll to position [0, 0]
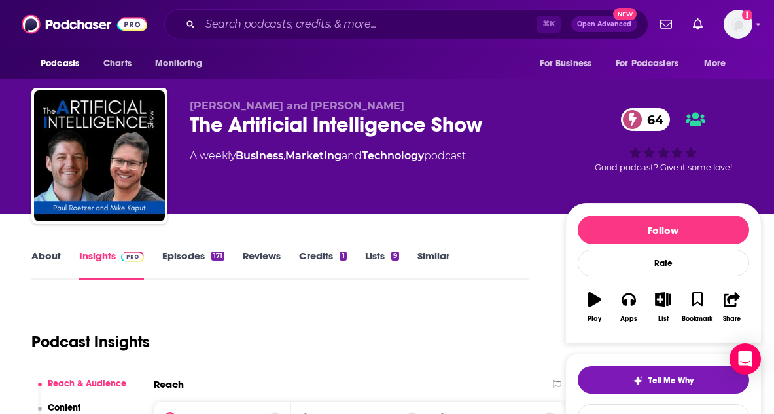
click at [284, 127] on div "The Artificial Intelligence Show 64" at bounding box center [367, 125] width 355 height 26
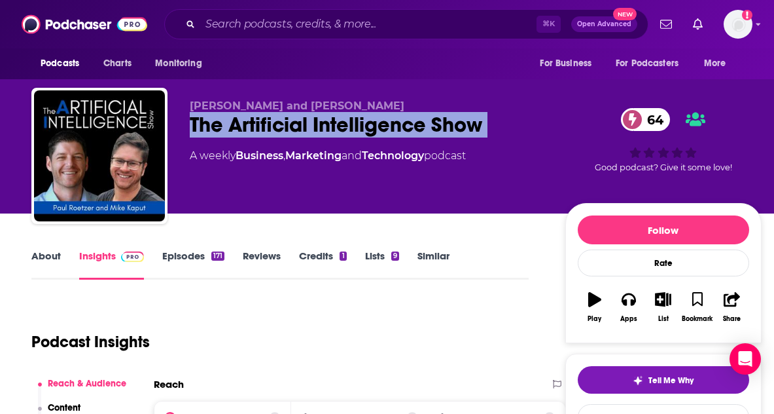
click at [284, 127] on div "The Artificial Intelligence Show 64" at bounding box center [367, 125] width 355 height 26
copy div "The Artificial Intelligence Show 64"
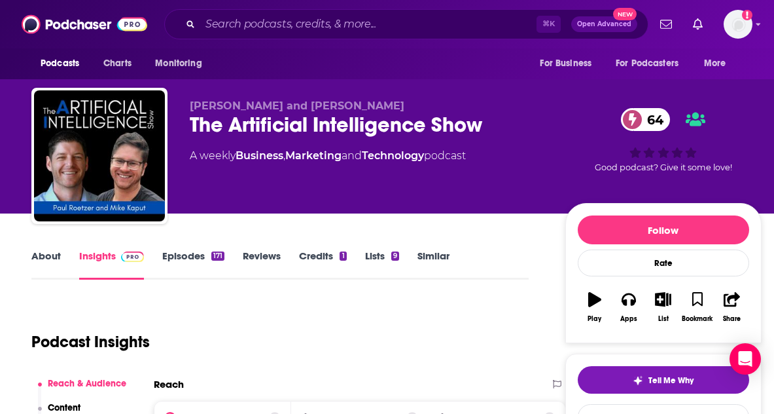
click at [343, 125] on div "The Artificial Intelligence Show 64" at bounding box center [367, 125] width 355 height 26
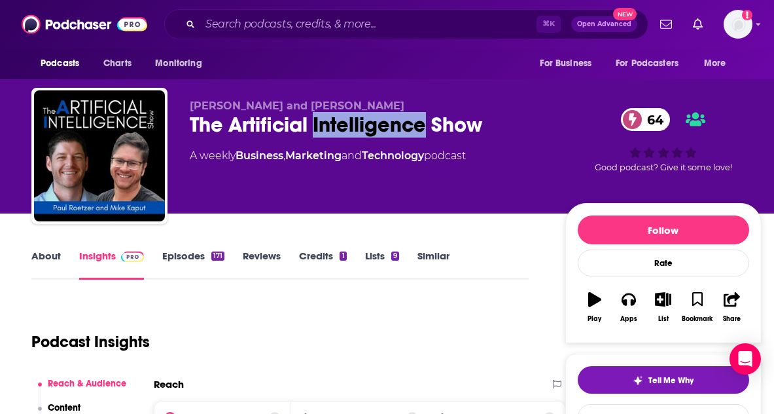
click at [343, 125] on div "The Artificial Intelligence Show 64" at bounding box center [367, 125] width 355 height 26
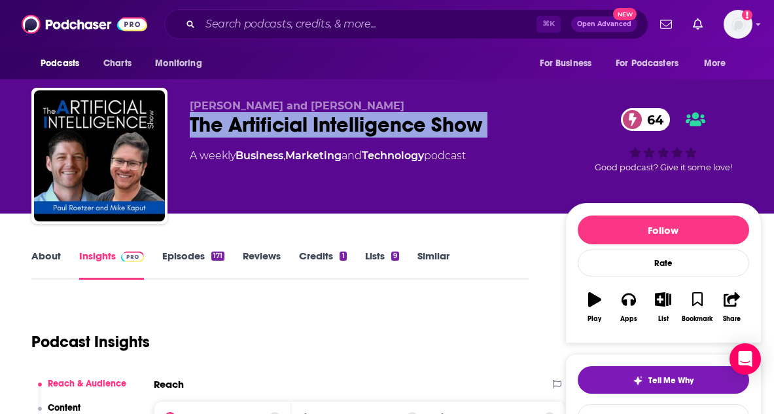
click at [343, 125] on div "The Artificial Intelligence Show 64" at bounding box center [367, 125] width 355 height 26
copy div "The Artificial Intelligence Show 64"
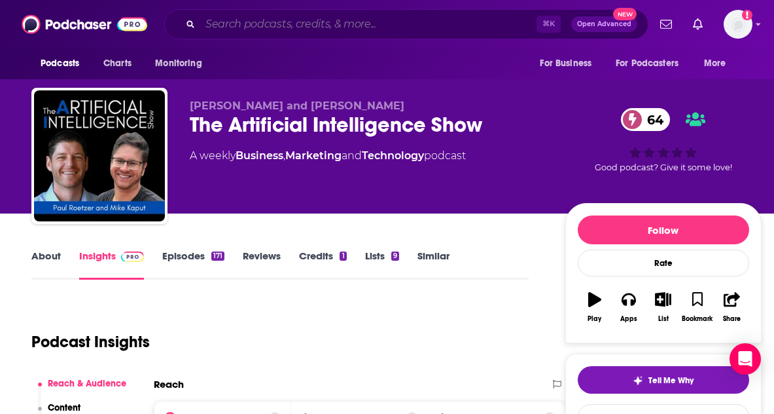
click at [300, 26] on input "Search podcasts, credits, & more..." at bounding box center [368, 24] width 336 height 21
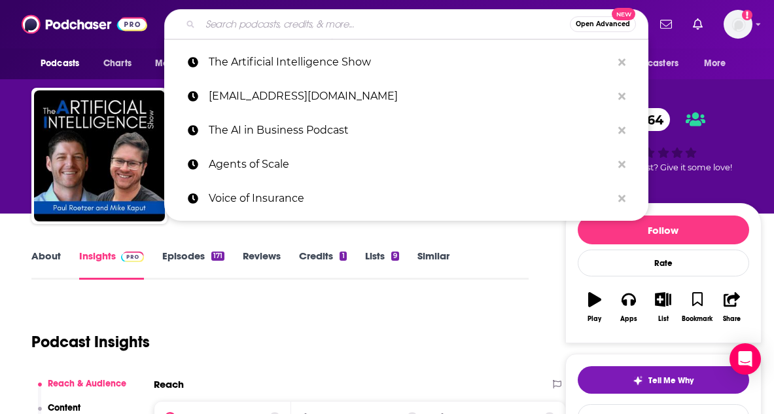
paste input "The Cognitive Revolution"
type input "The Cognitive Revolution"
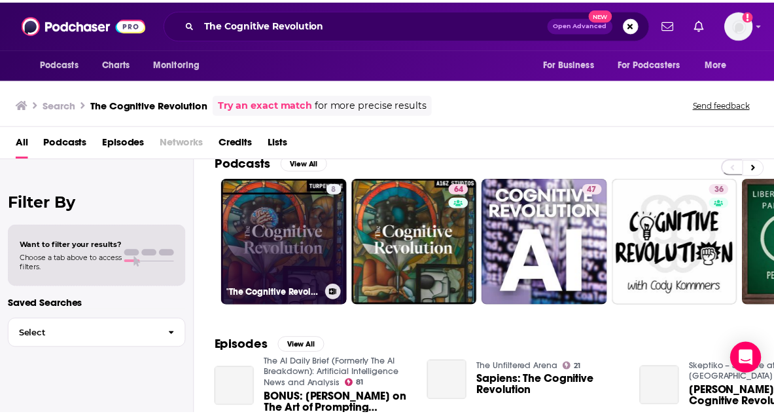
scroll to position [20, 0]
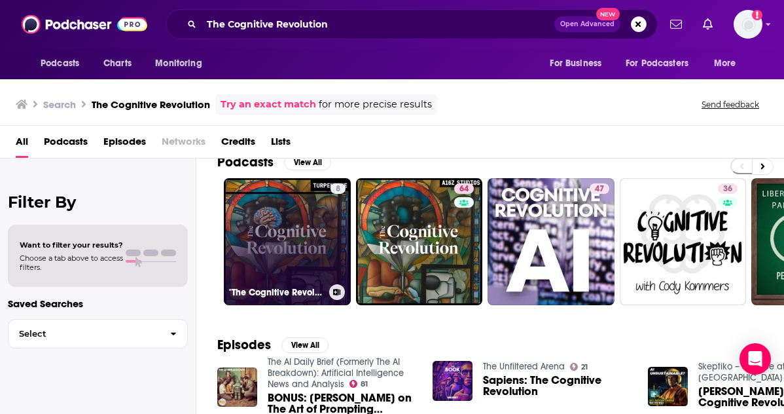
click at [291, 226] on link "8 "The Cognitive Revolution"" at bounding box center [287, 241] width 127 height 127
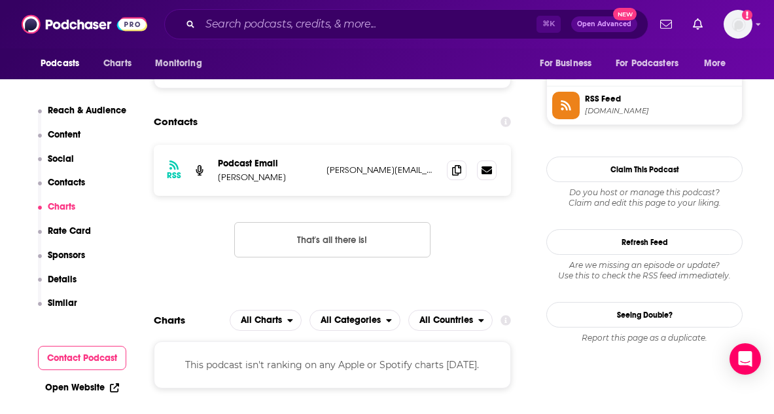
scroll to position [1074, 0]
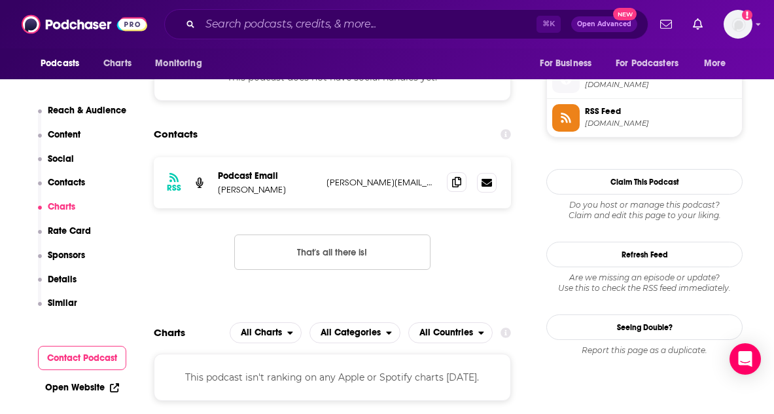
click at [450, 172] on span at bounding box center [457, 182] width 20 height 20
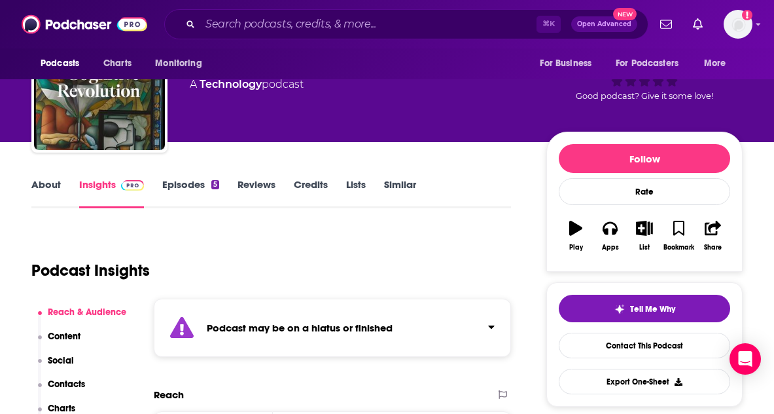
scroll to position [70, 0]
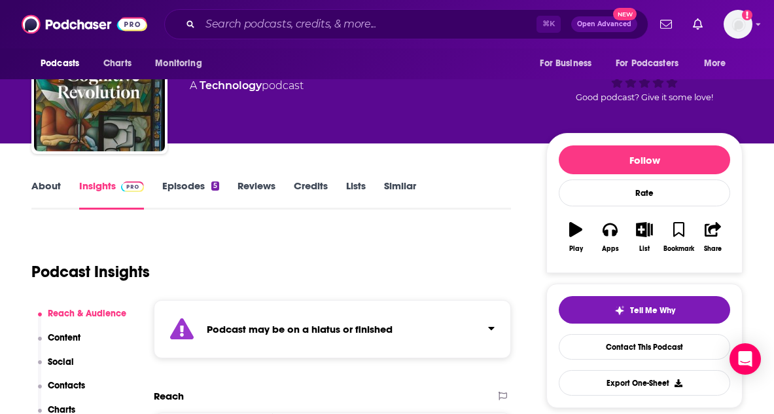
click at [60, 183] on link "About" at bounding box center [45, 194] width 29 height 30
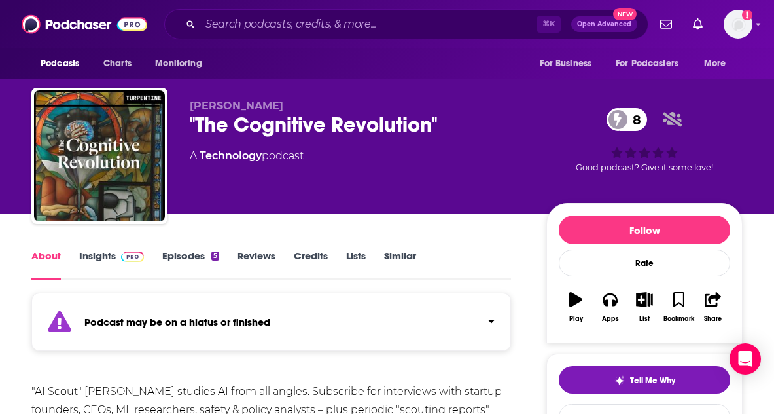
scroll to position [170, 0]
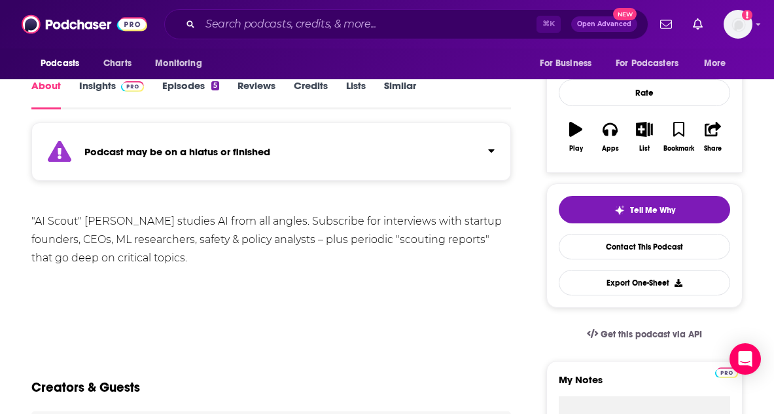
click at [213, 262] on div ""AI Scout" Nathan Labenz studies AI from all angles. Subscribe for interviews w…" at bounding box center [271, 239] width 480 height 55
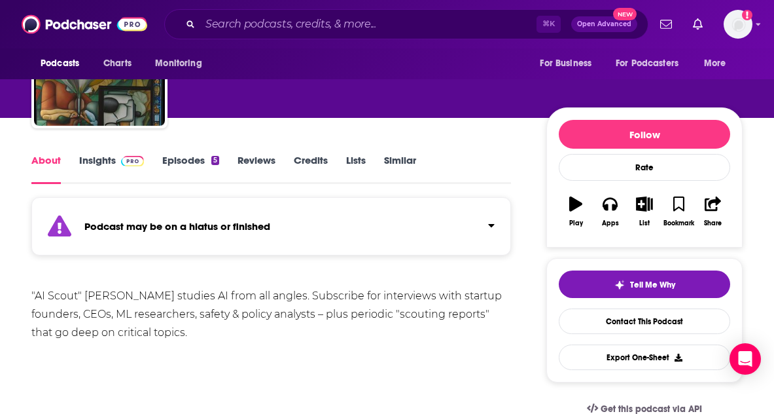
scroll to position [0, 0]
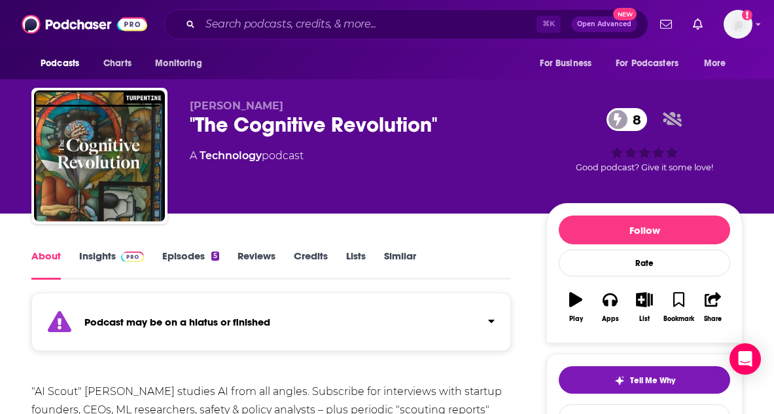
click at [227, 120] on div ""The Cognitive Revolution" 8" at bounding box center [358, 125] width 336 height 26
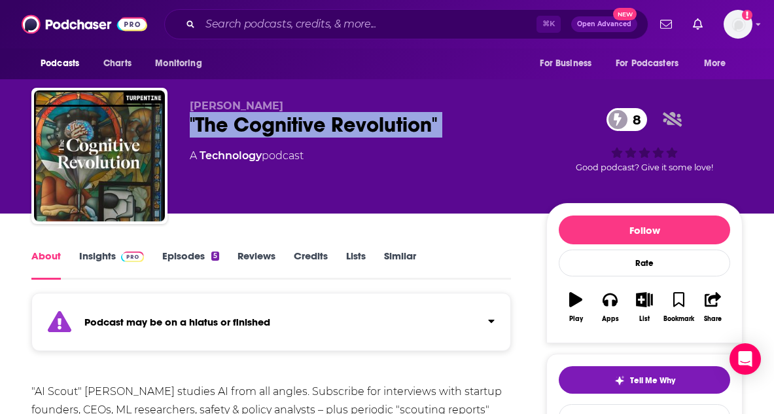
click at [227, 120] on div ""The Cognitive Revolution" 8" at bounding box center [358, 125] width 336 height 26
copy div ""The Cognitive Revolution" 8"
